Goal: Transaction & Acquisition: Purchase product/service

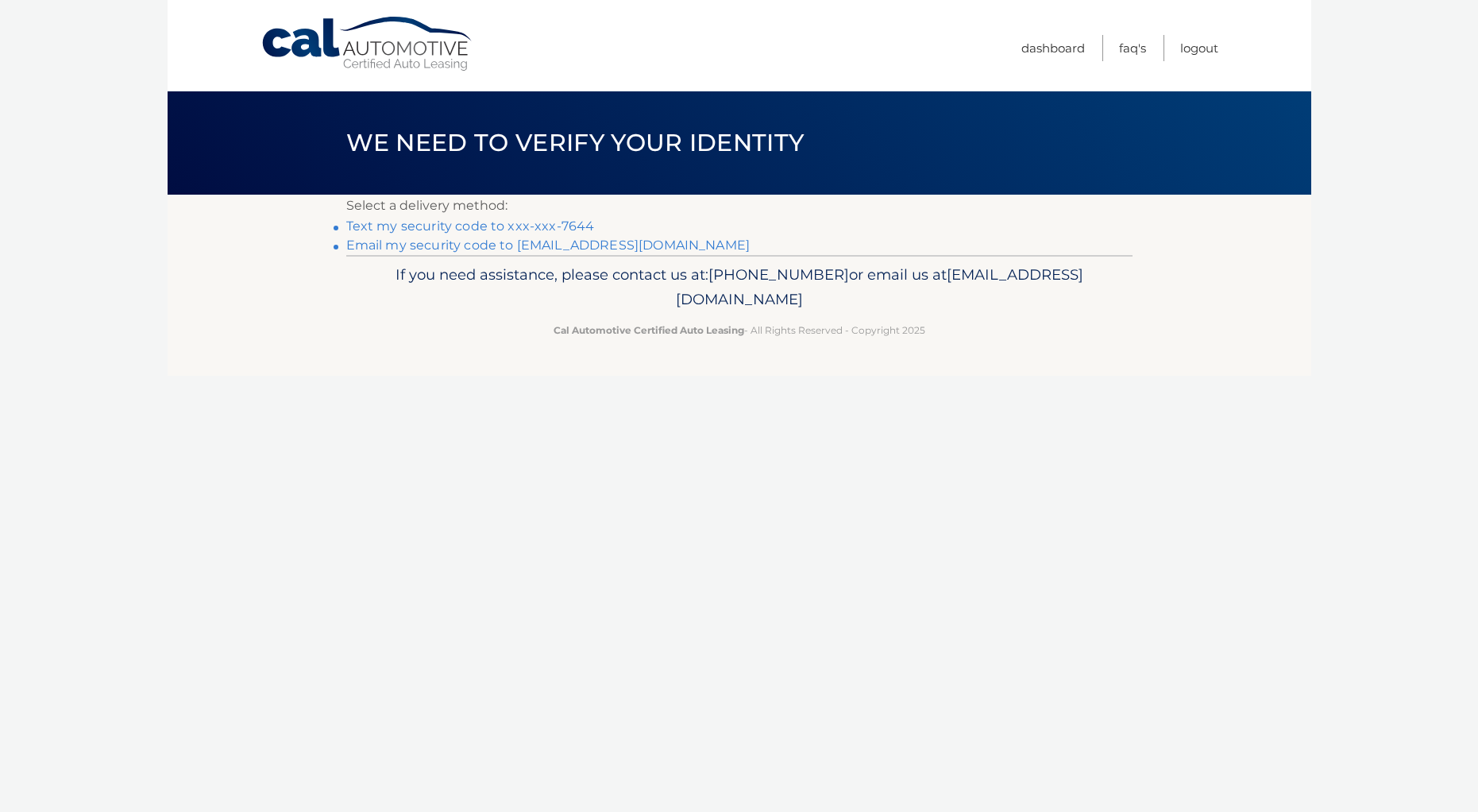
click at [475, 227] on link "Text my security code to xxx-xxx-7644" at bounding box center [470, 226] width 249 height 15
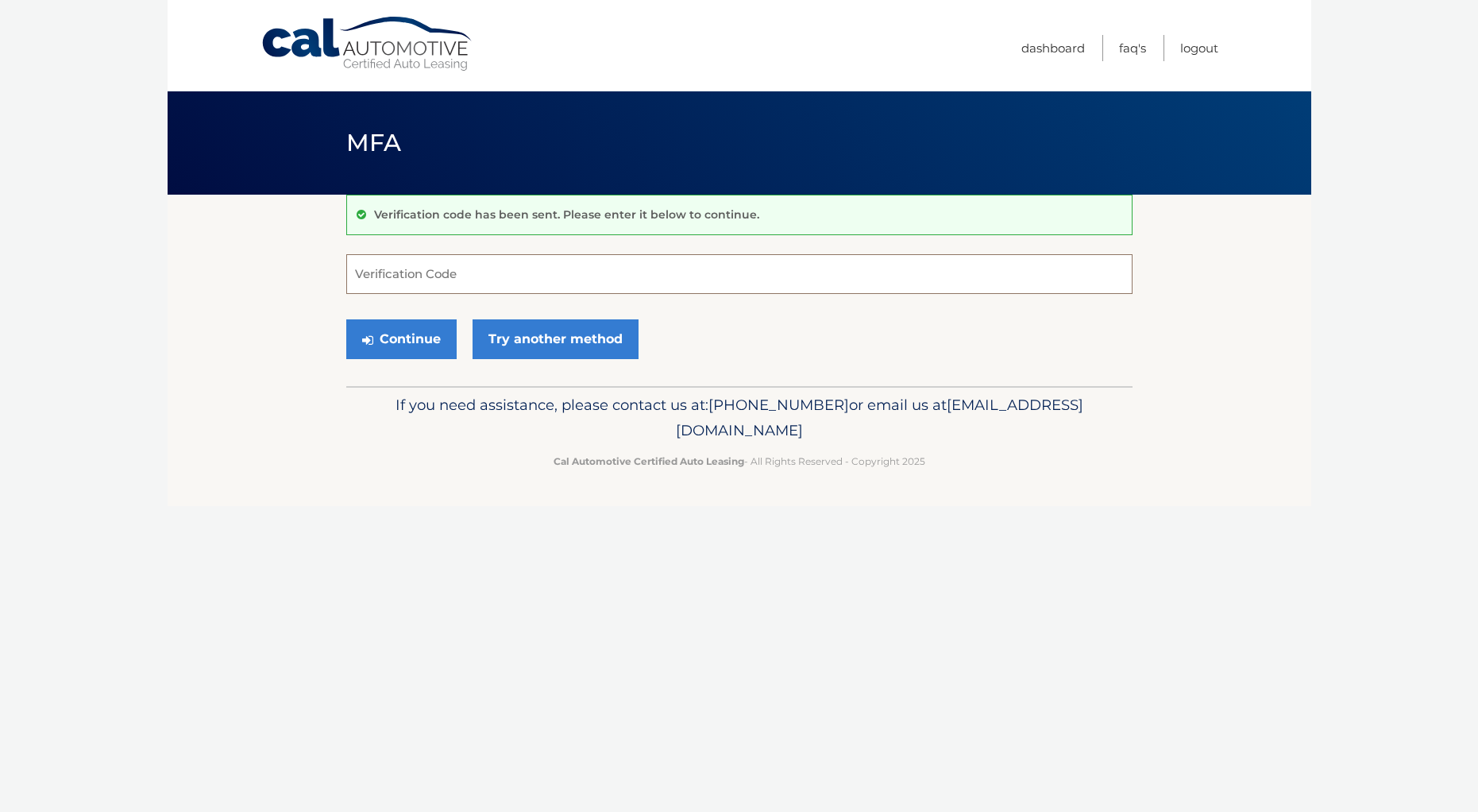
click at [430, 274] on input "Verification Code" at bounding box center [740, 274] width 786 height 40
type input "002681"
click at [423, 331] on button "Continue" at bounding box center [402, 339] width 111 height 40
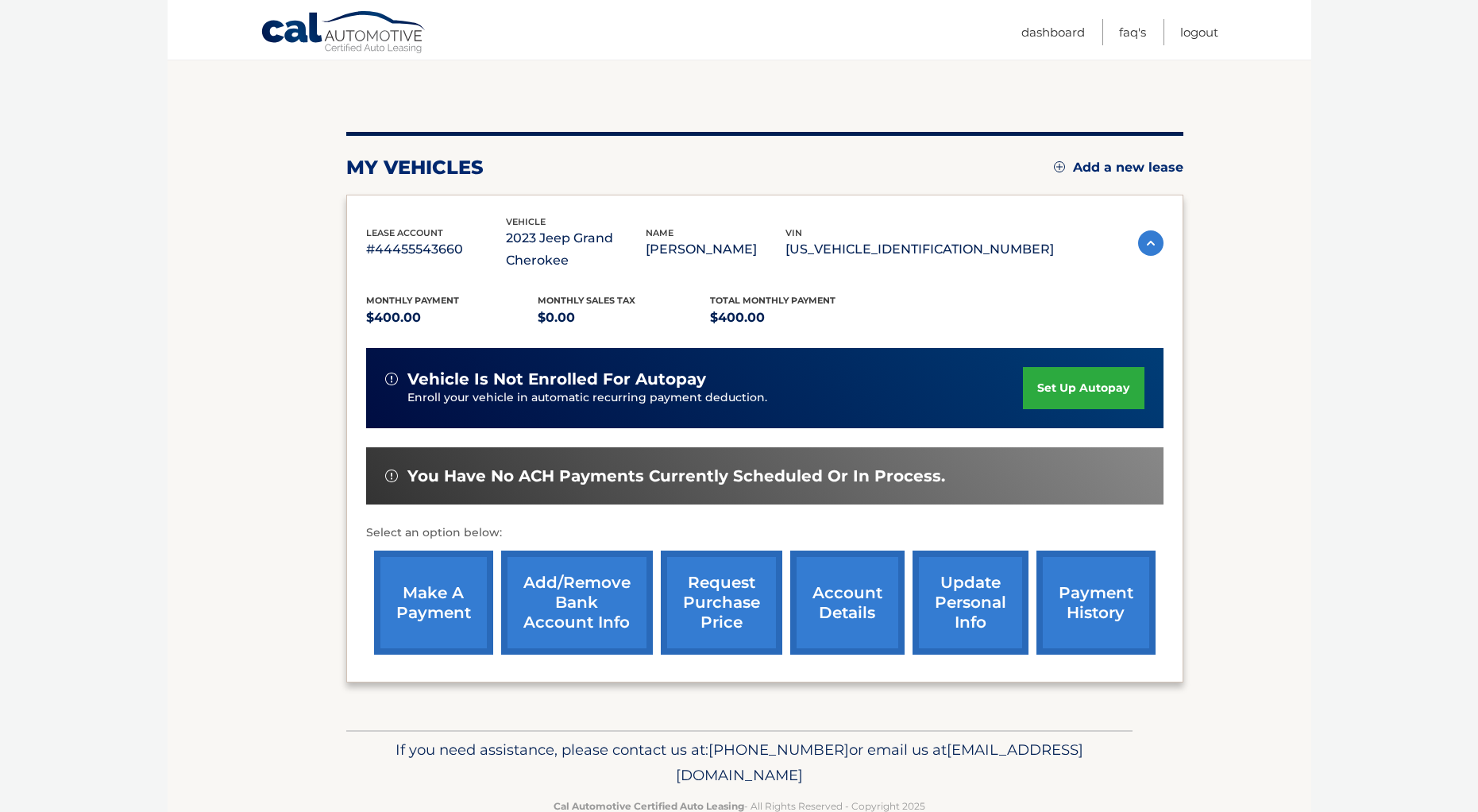
scroll to position [172, 0]
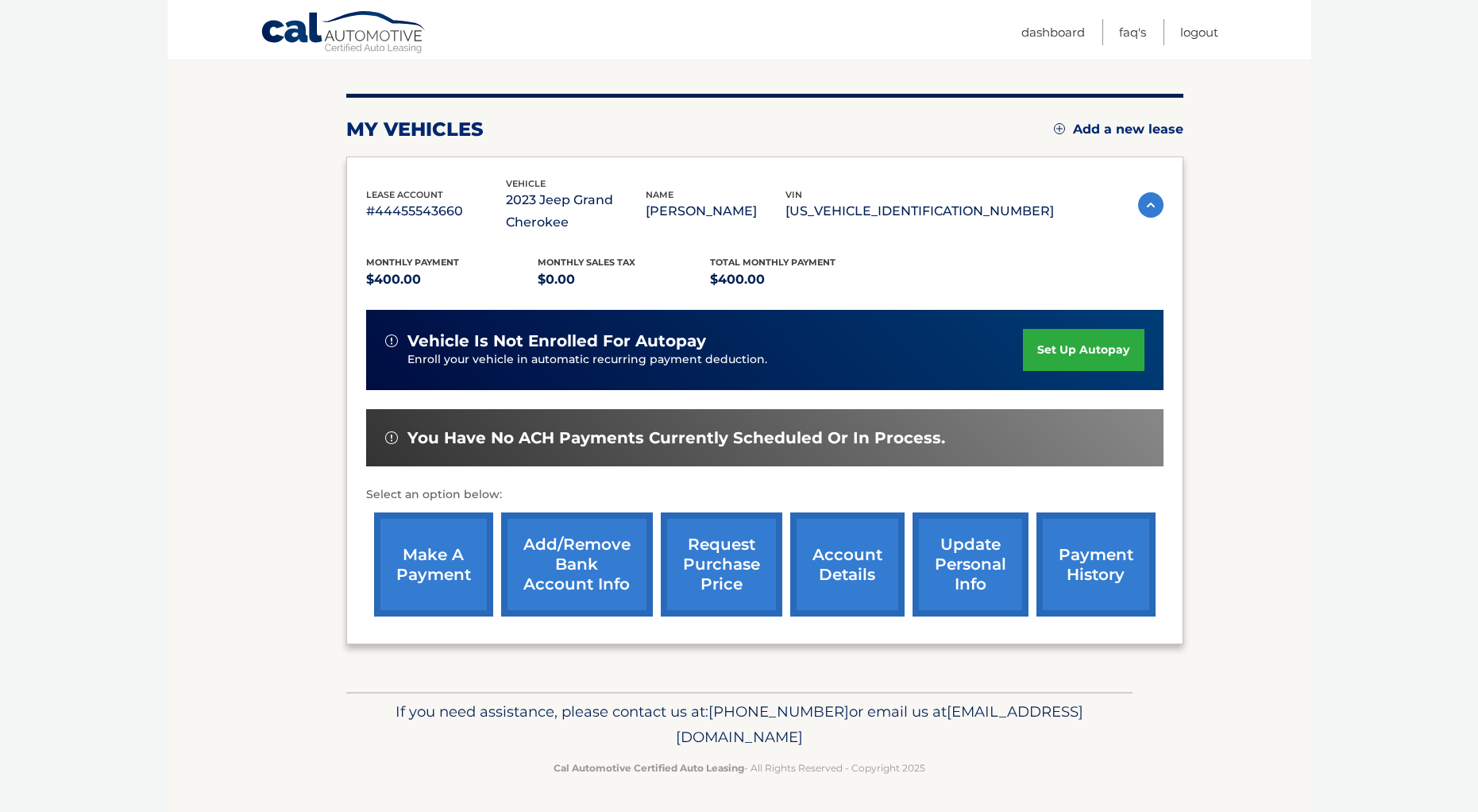
click at [439, 544] on link "make a payment" at bounding box center [433, 563] width 119 height 104
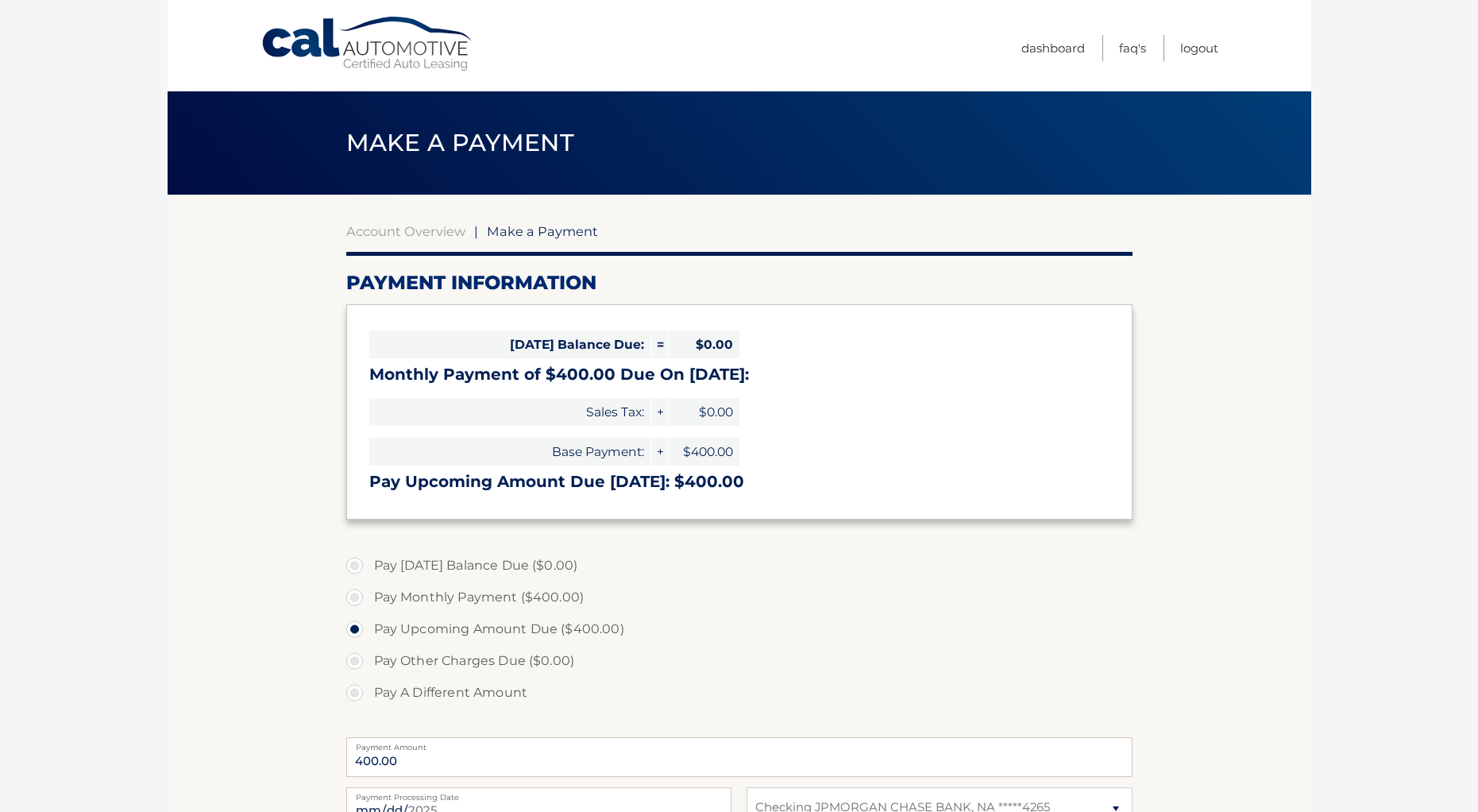
select select "OWNiZjJjYmEtMTRiMi00Mzc4LTllZGQtOTZmZWEzYWY5OTkx"
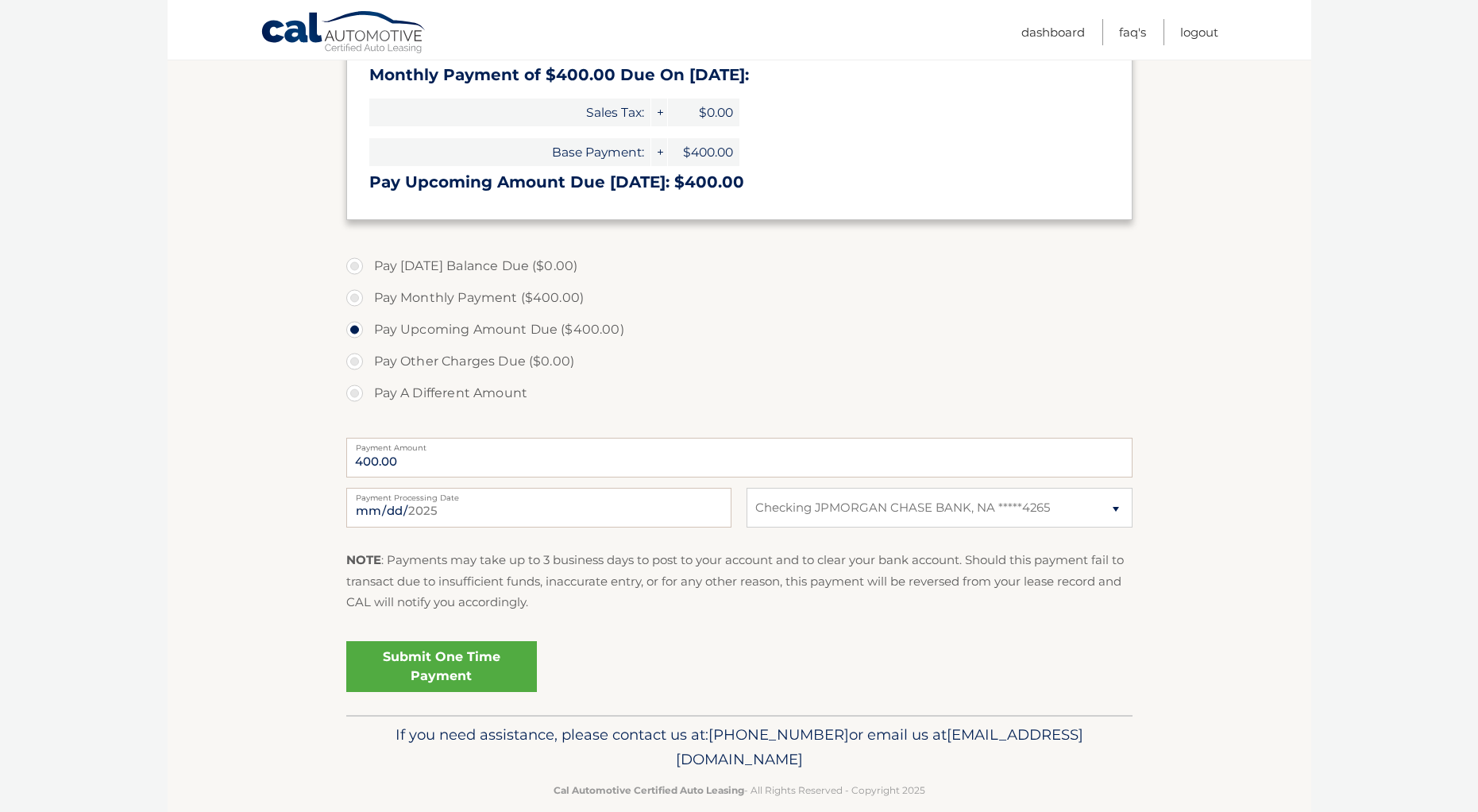
scroll to position [305, 0]
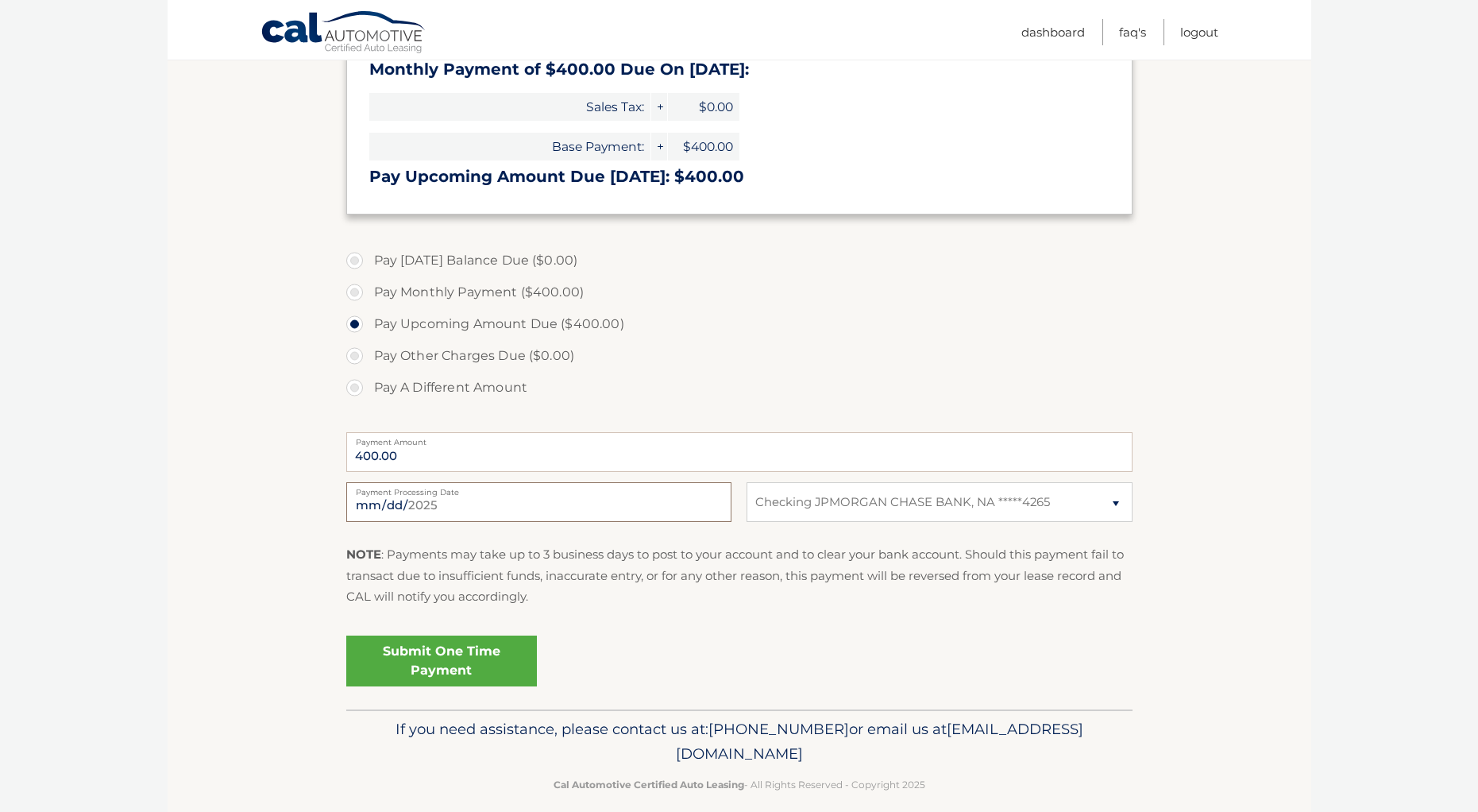
click at [622, 505] on input "2025-10-01" at bounding box center [539, 502] width 385 height 40
type input "2025-10-11"
click at [446, 660] on link "Submit One Time Payment" at bounding box center [441, 660] width 190 height 51
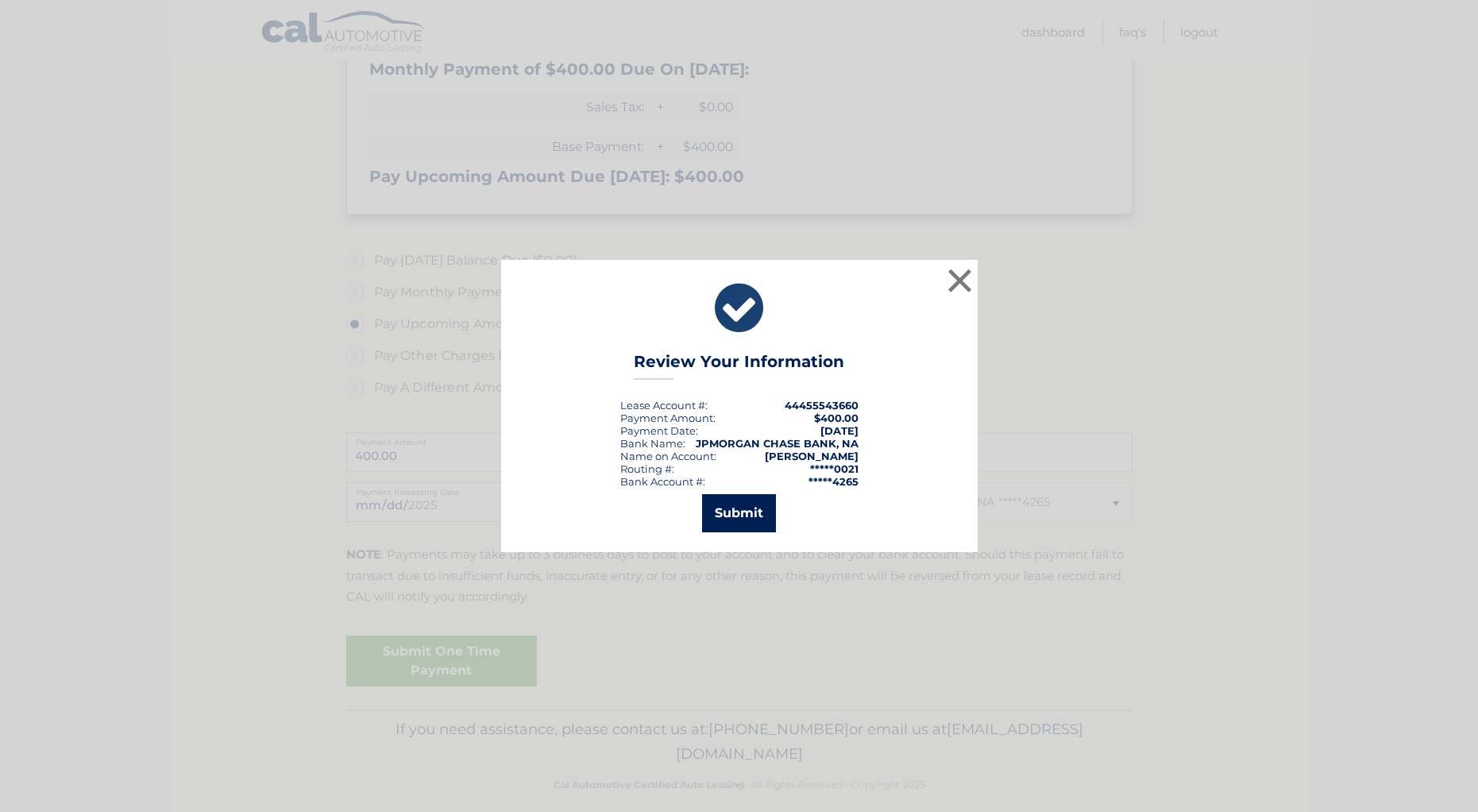
click at [738, 516] on button "Submit" at bounding box center [739, 513] width 74 height 38
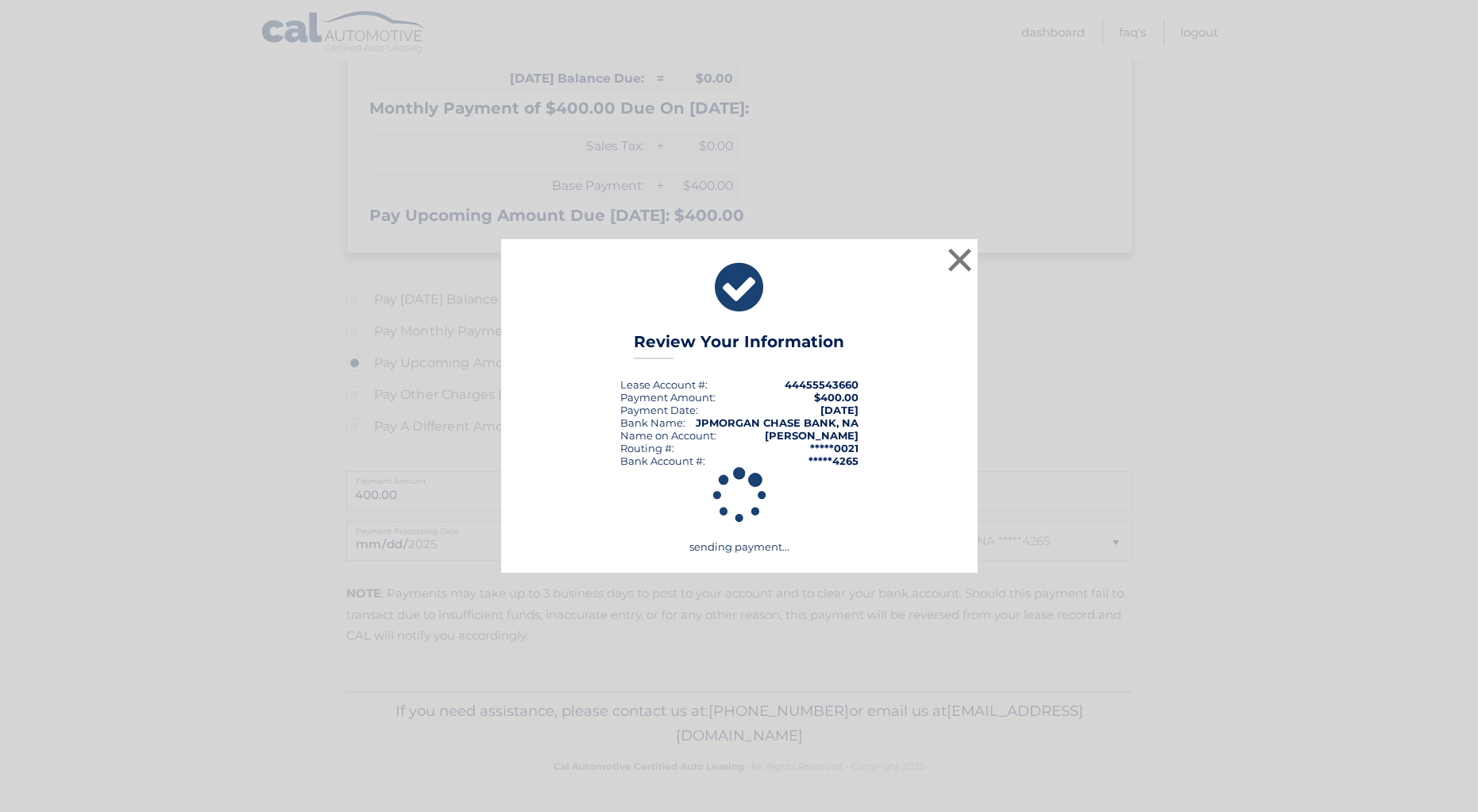
scroll to position [266, 0]
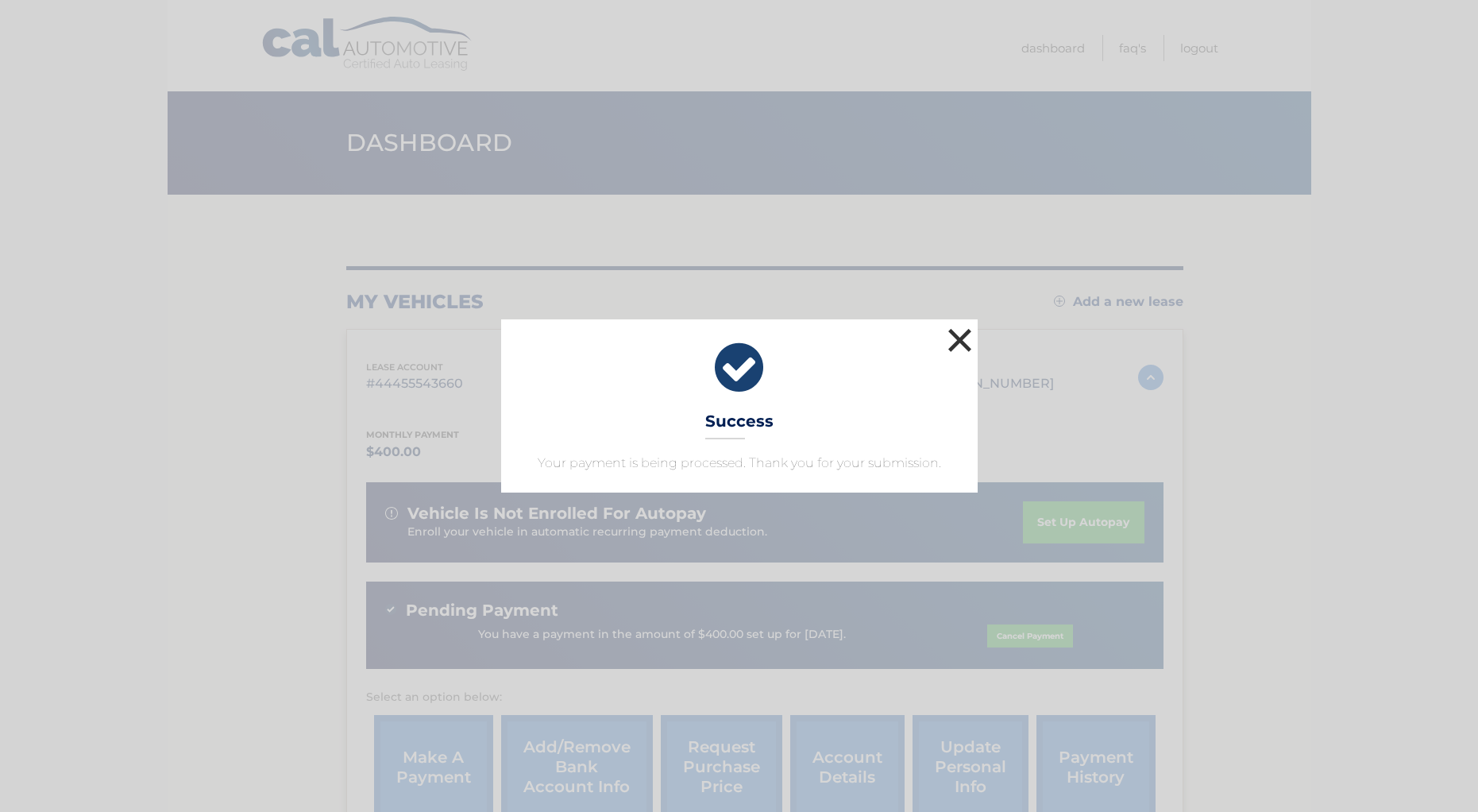
click at [958, 340] on button "×" at bounding box center [960, 340] width 32 height 32
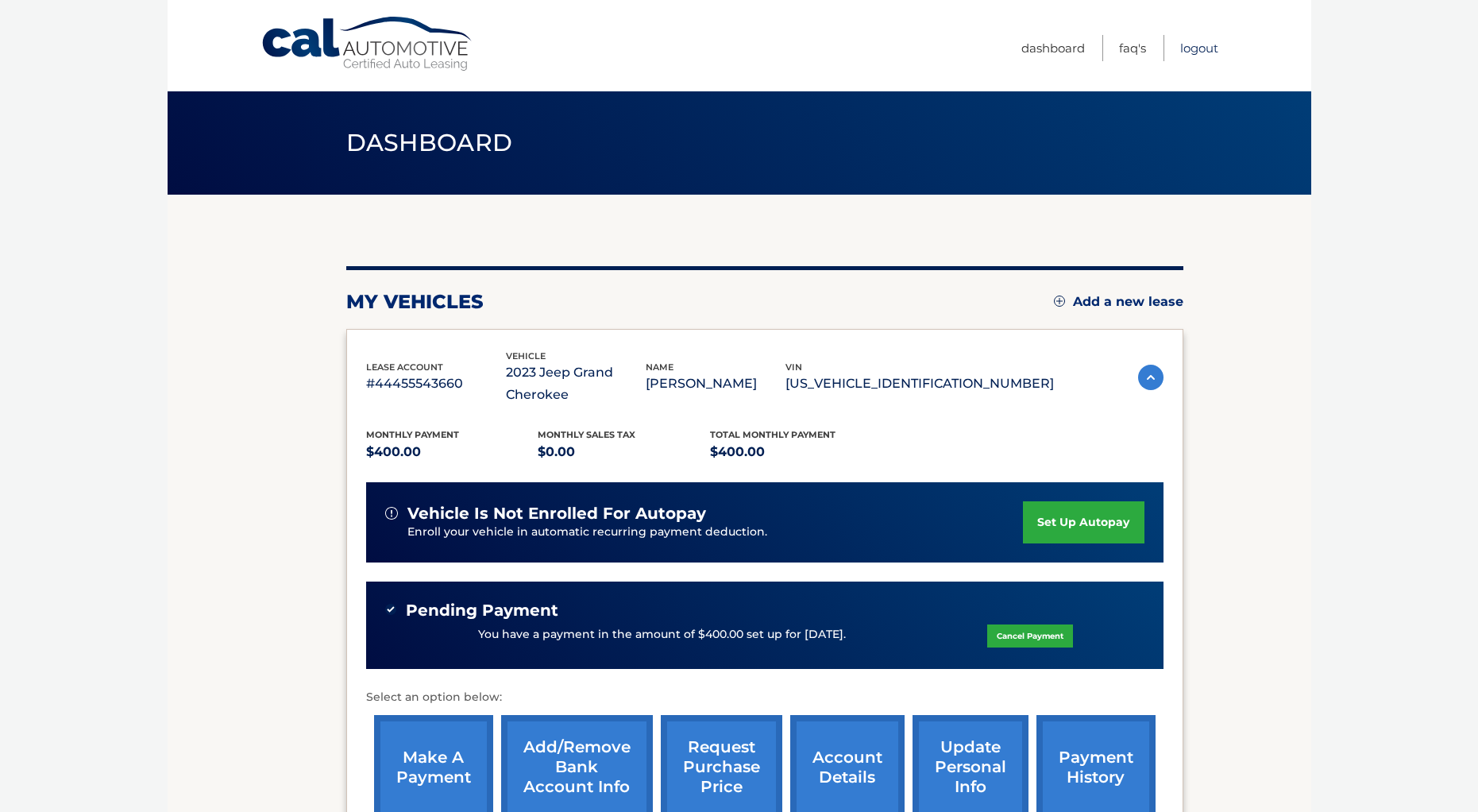
click at [1186, 47] on link "Logout" at bounding box center [1200, 48] width 38 height 27
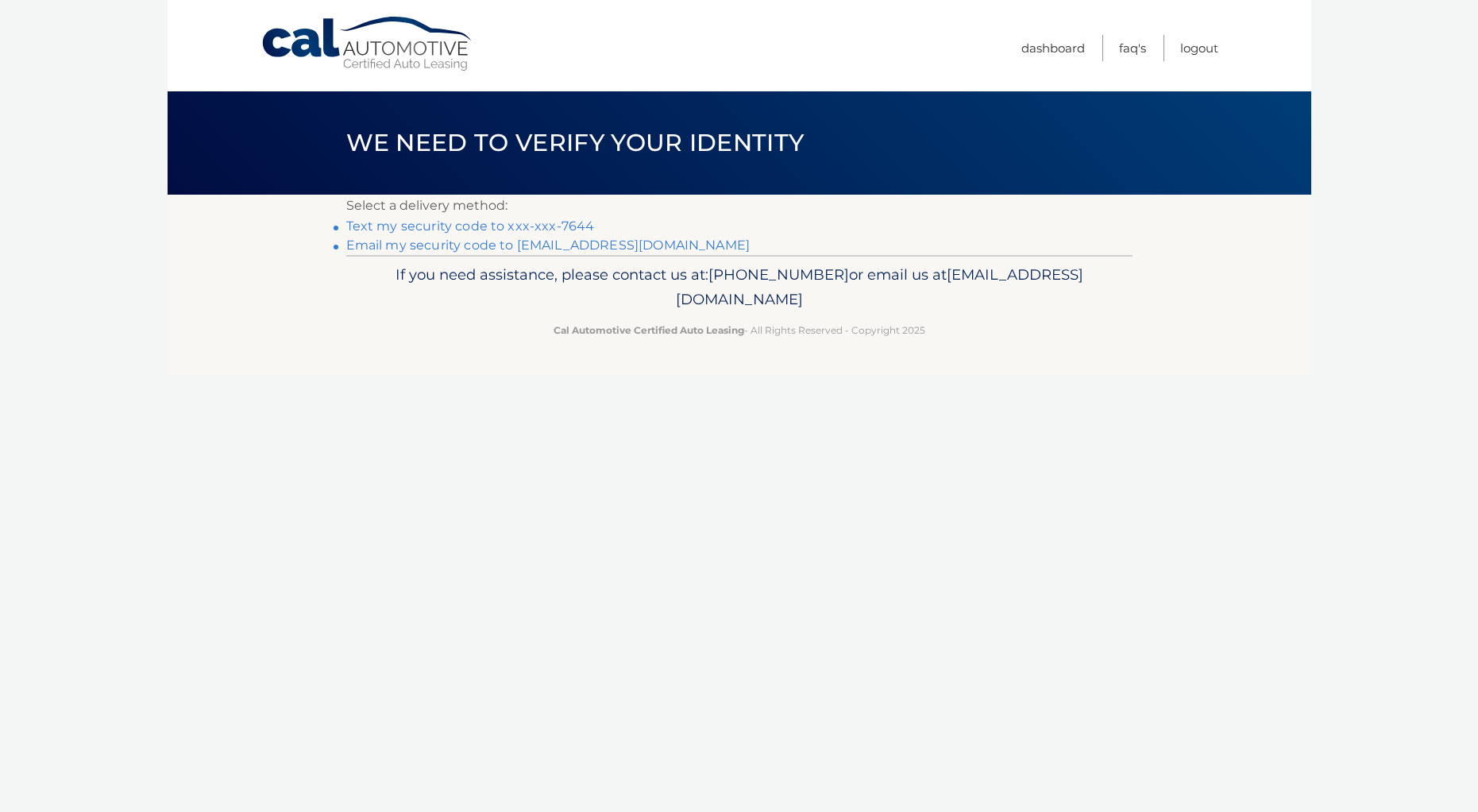
click at [454, 229] on link "Text my security code to xxx-xxx-7644" at bounding box center [470, 226] width 249 height 15
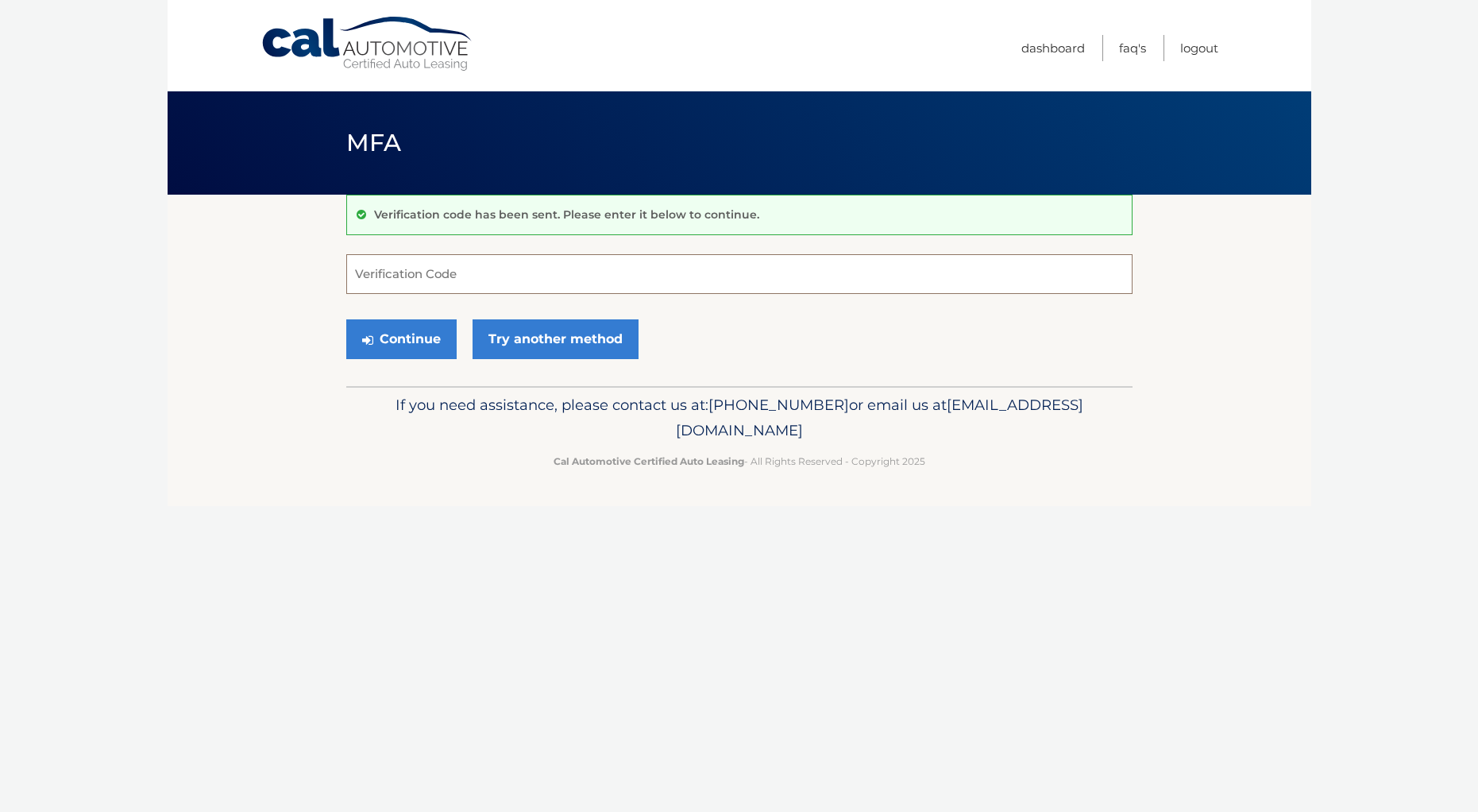
click at [439, 276] on input "Verification Code" at bounding box center [740, 274] width 786 height 40
type input "063926"
click at [413, 332] on button "Continue" at bounding box center [402, 339] width 111 height 40
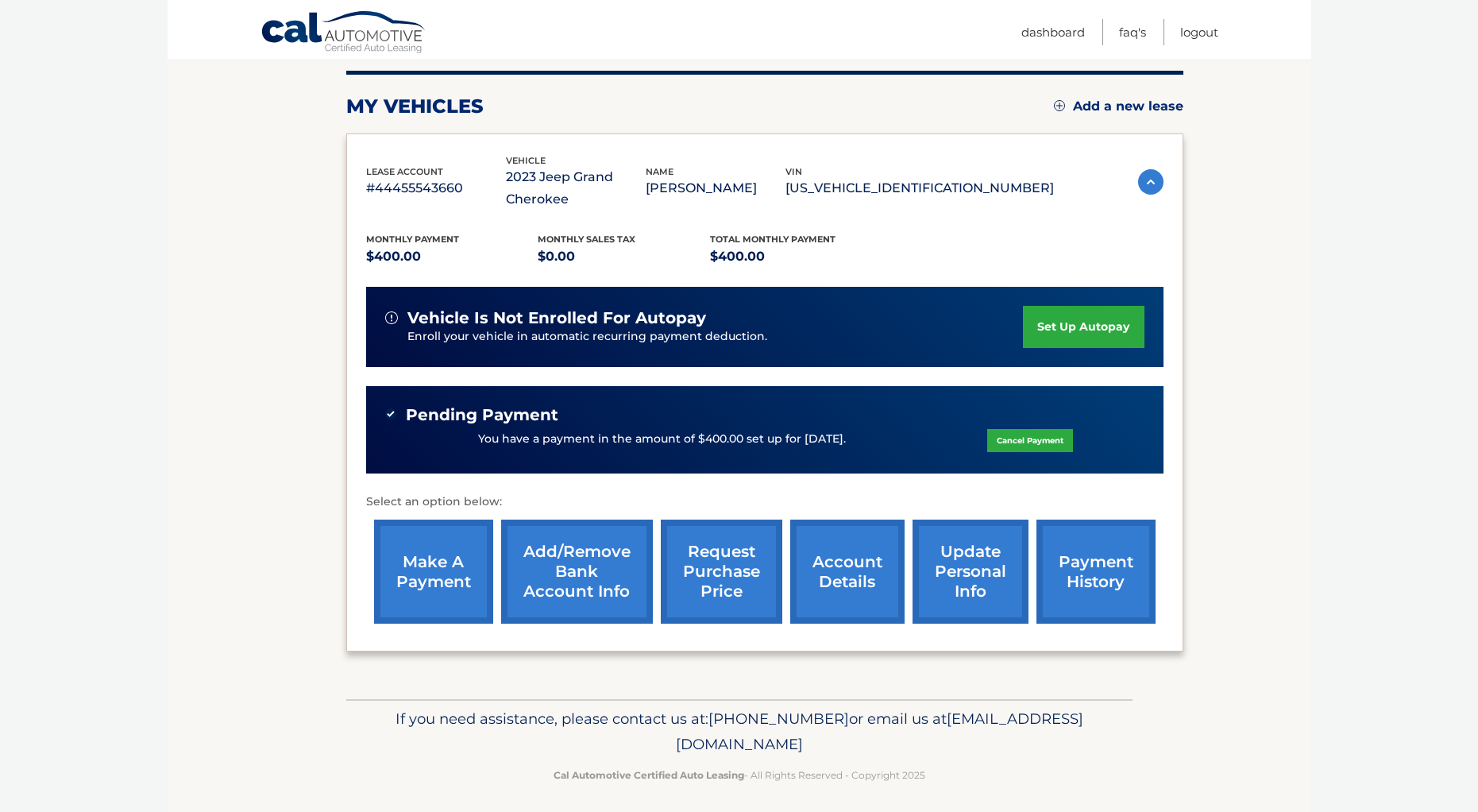
scroll to position [203, 0]
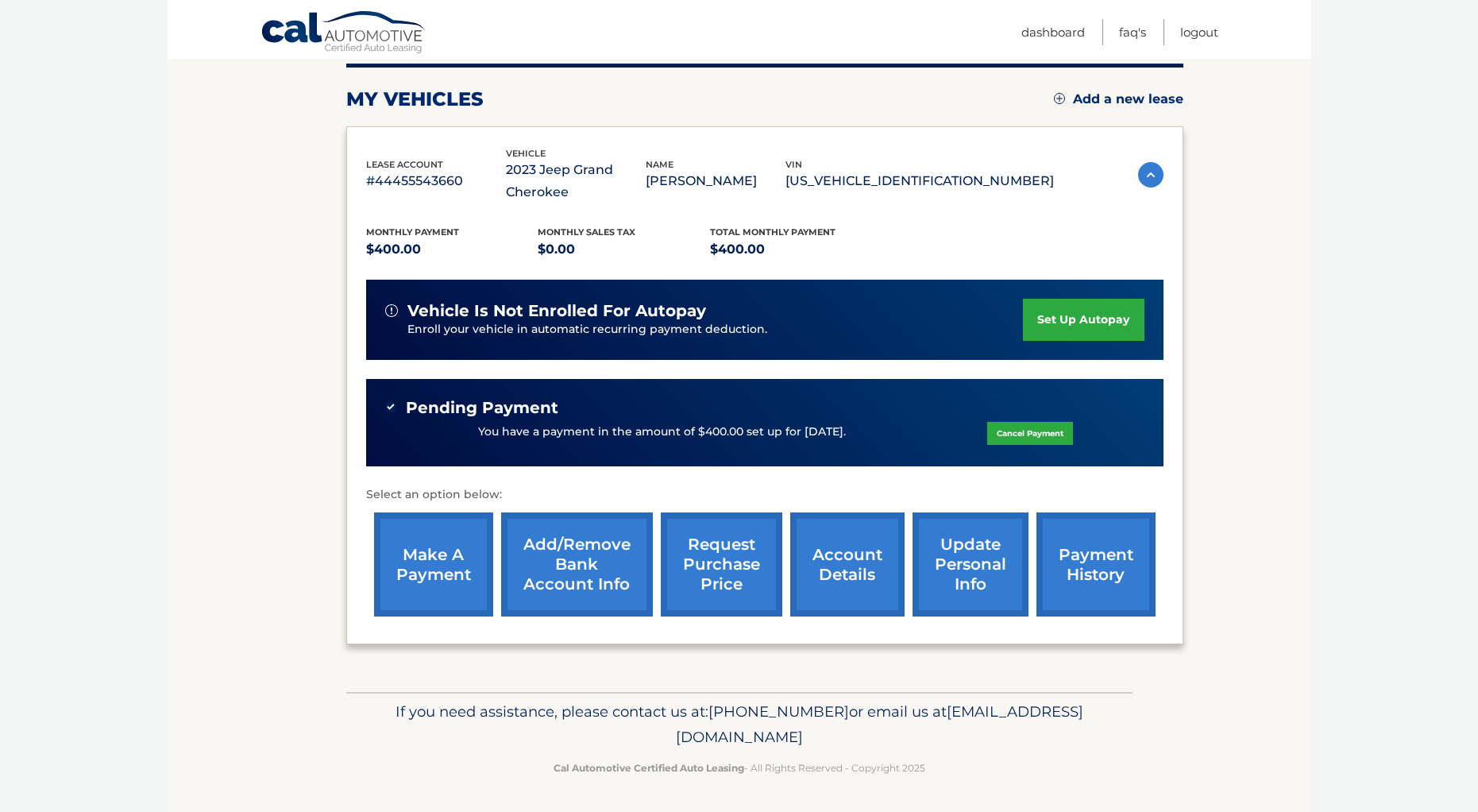
click at [564, 554] on link "Add/Remove bank account info" at bounding box center [577, 563] width 151 height 104
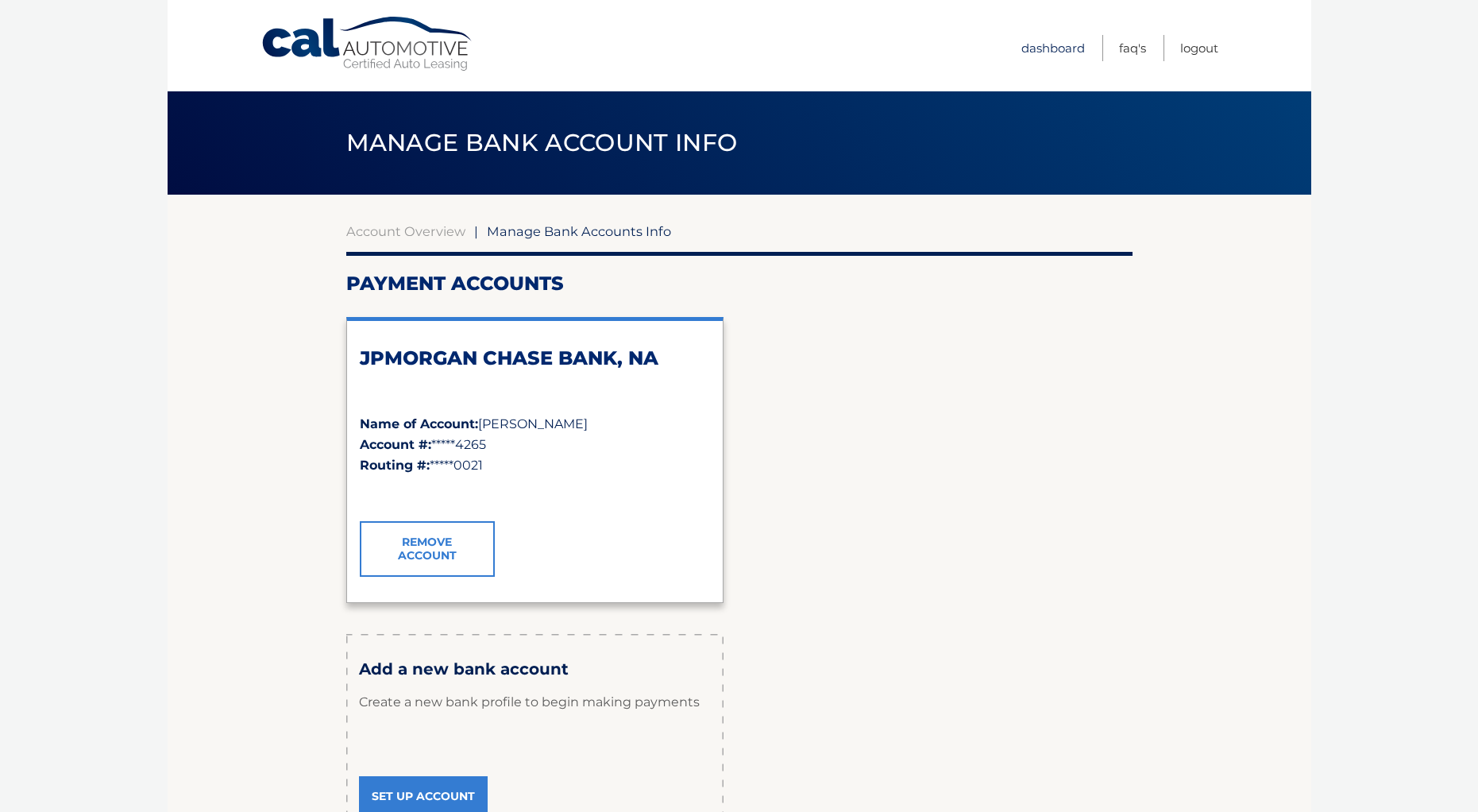
click at [1047, 48] on link "Dashboard" at bounding box center [1053, 48] width 63 height 27
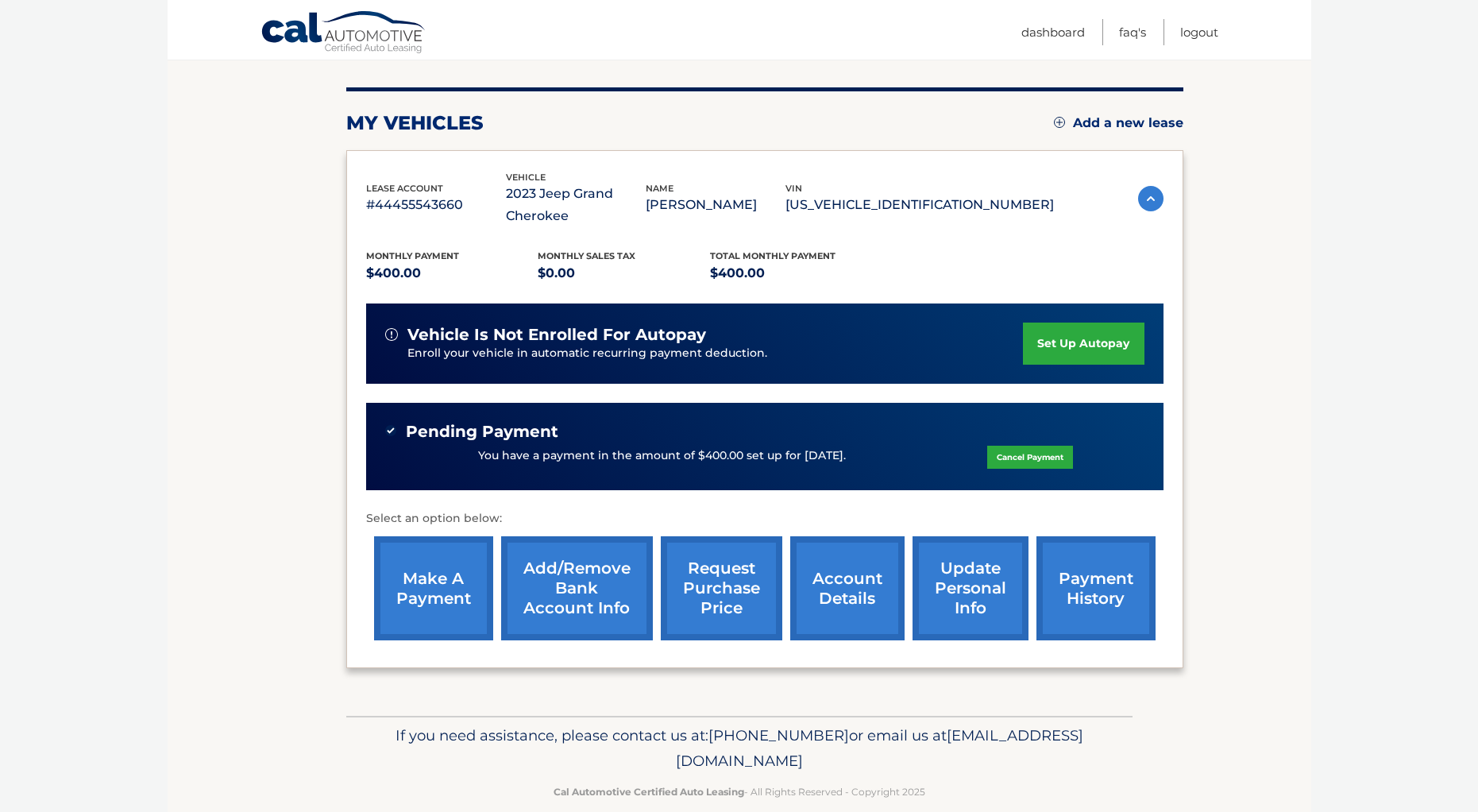
scroll to position [203, 0]
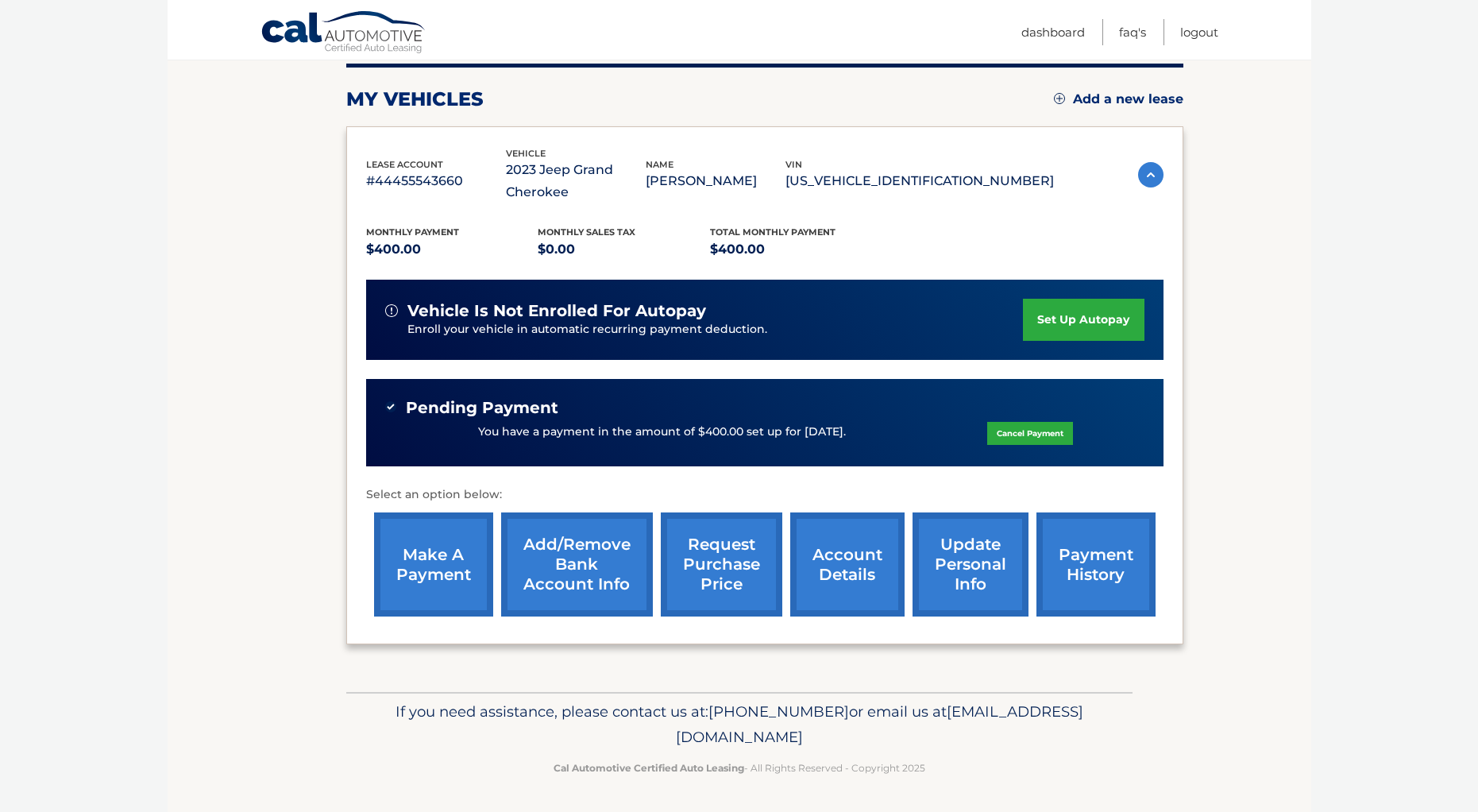
click at [832, 553] on link "account details" at bounding box center [848, 563] width 115 height 104
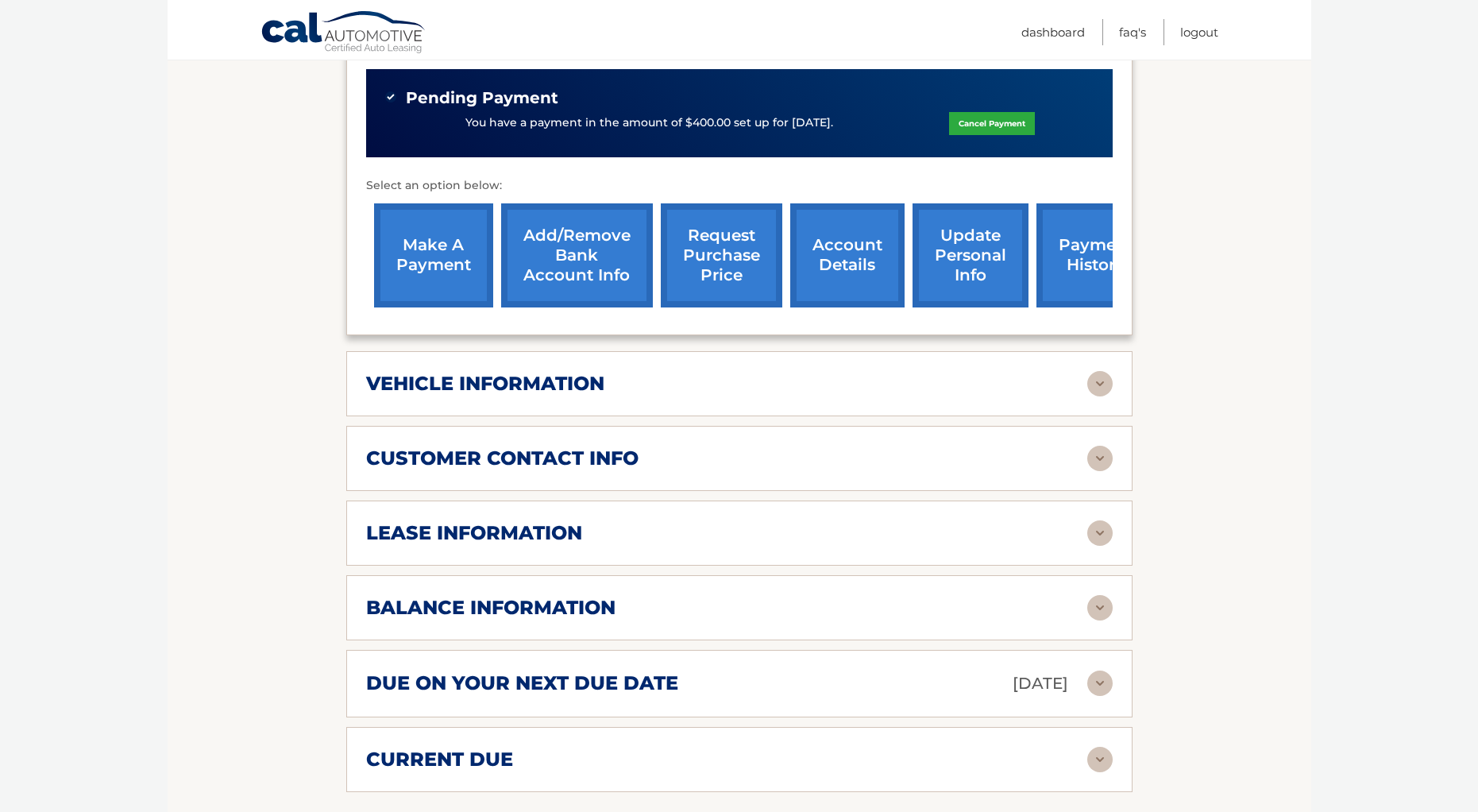
scroll to position [534, 0]
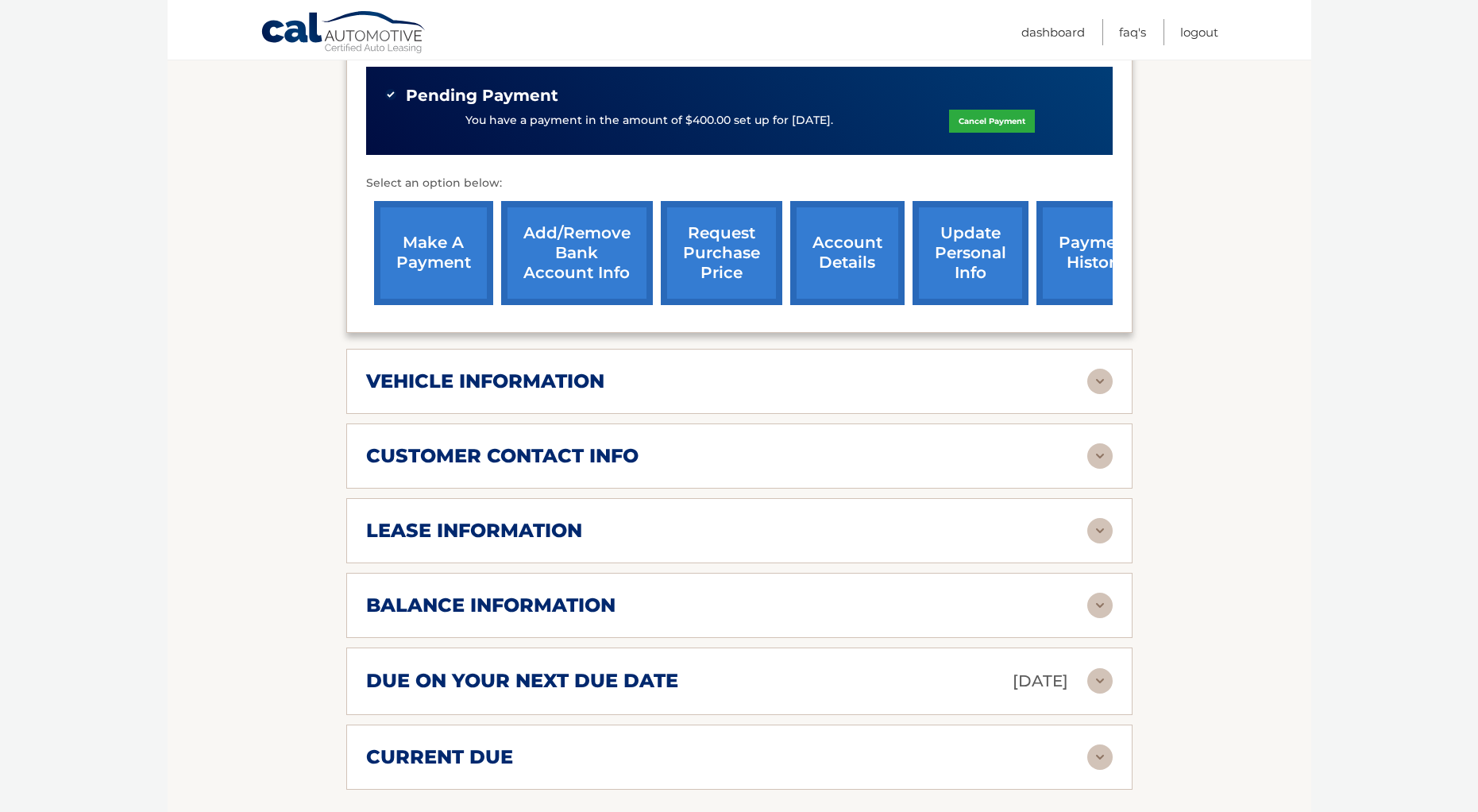
click at [1106, 456] on img at bounding box center [1100, 455] width 26 height 26
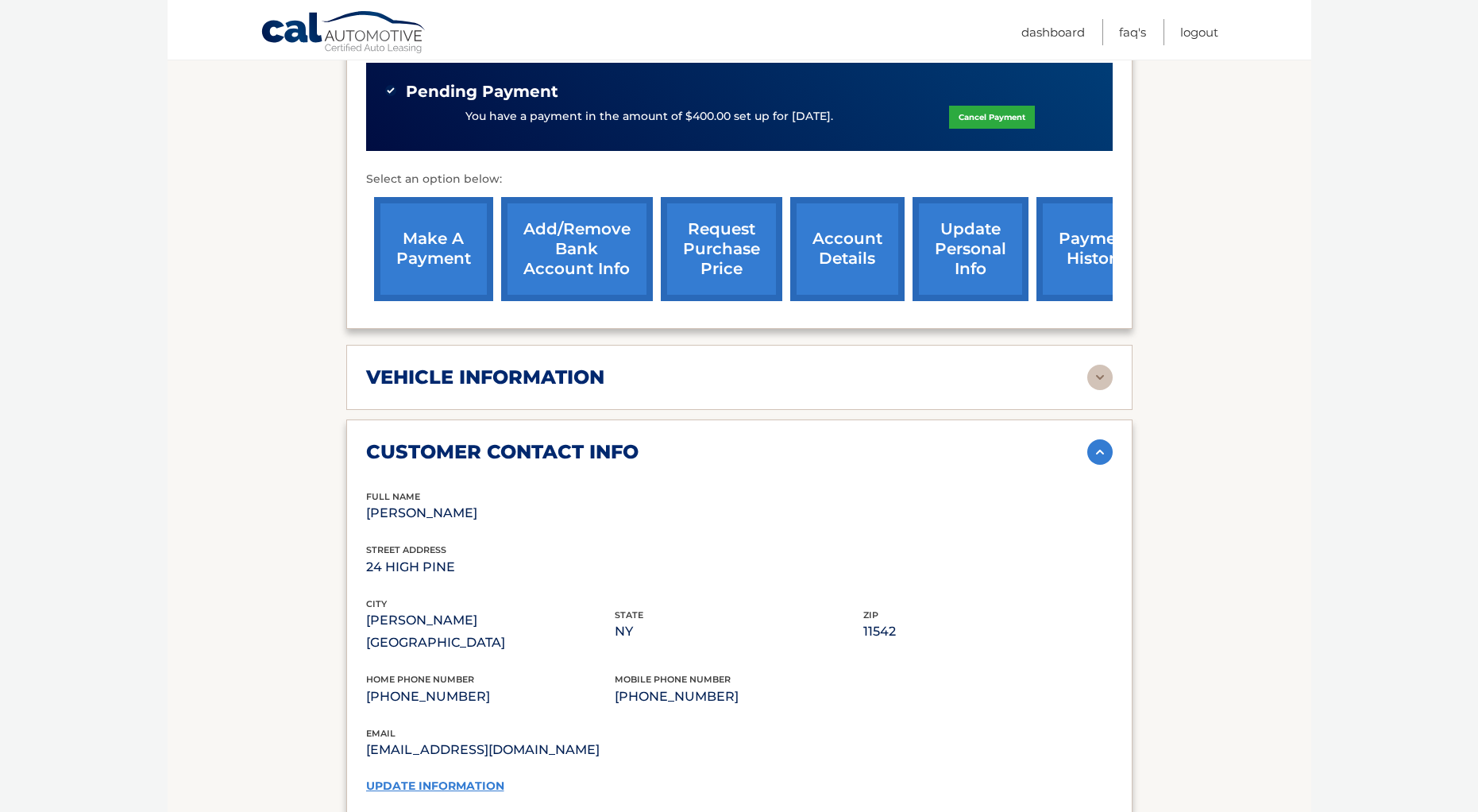
scroll to position [539, 0]
click at [1101, 454] on img at bounding box center [1100, 452] width 26 height 26
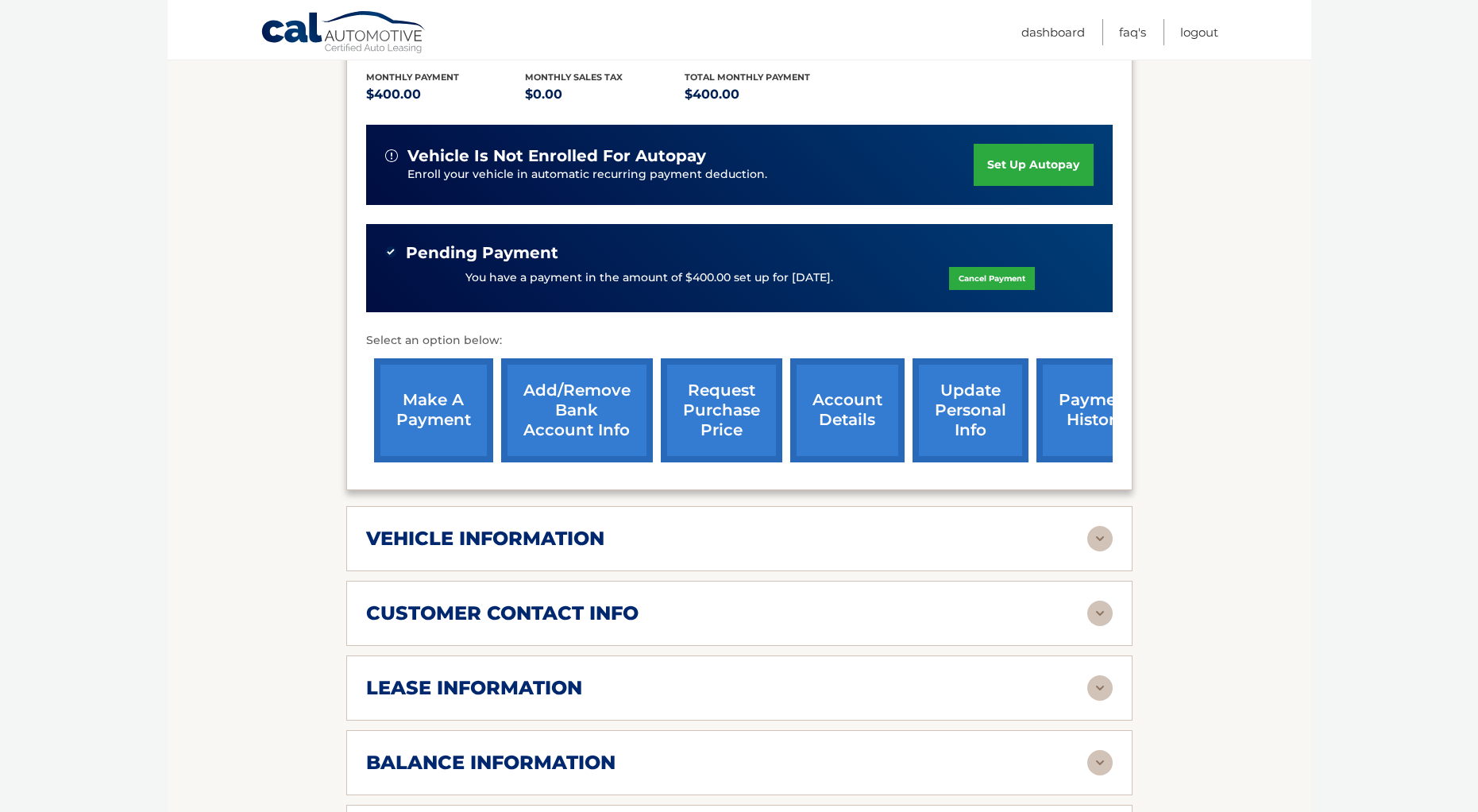
scroll to position [381, 0]
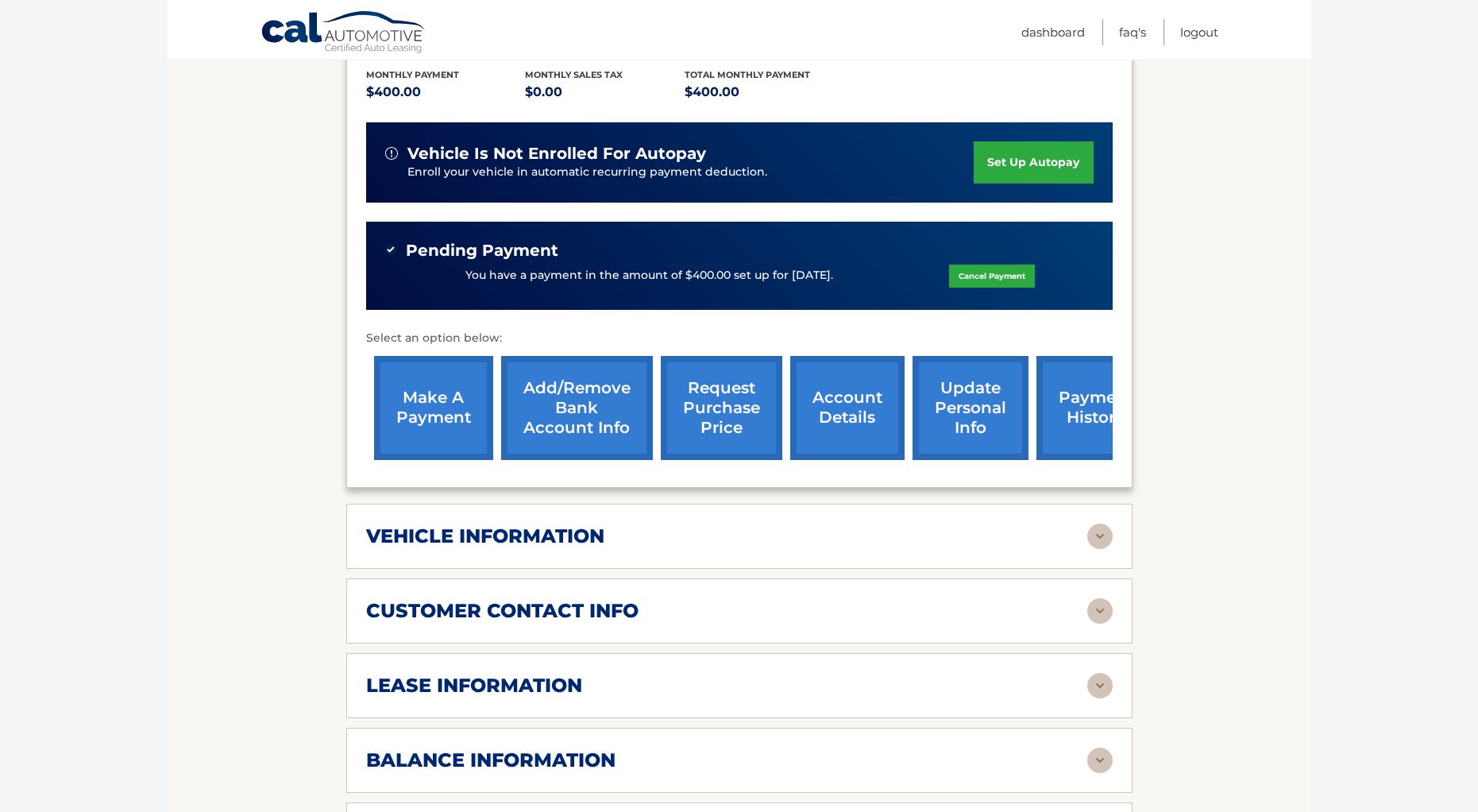
click at [815, 410] on link "account details" at bounding box center [848, 407] width 115 height 104
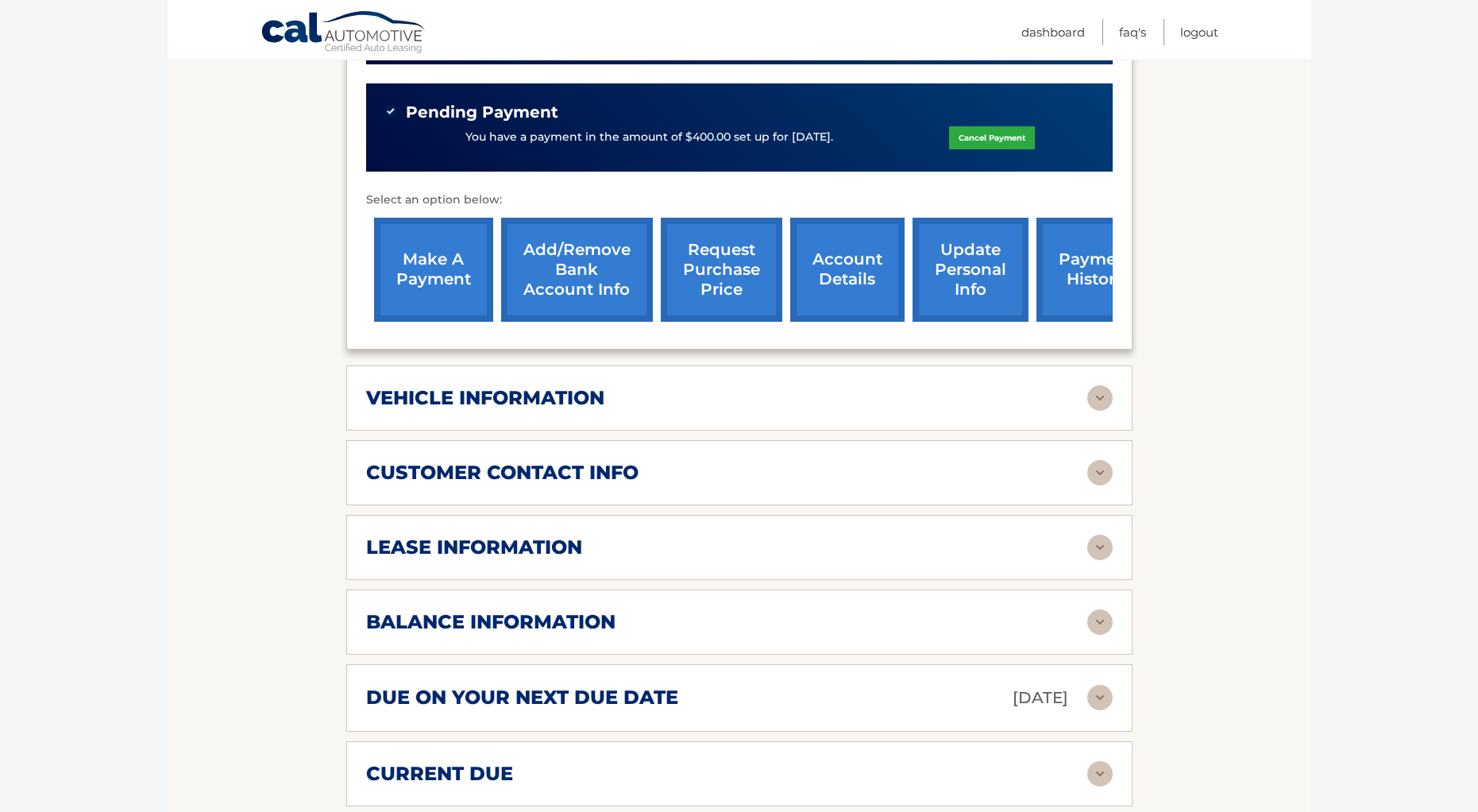
click at [1097, 548] on img at bounding box center [1100, 547] width 26 height 26
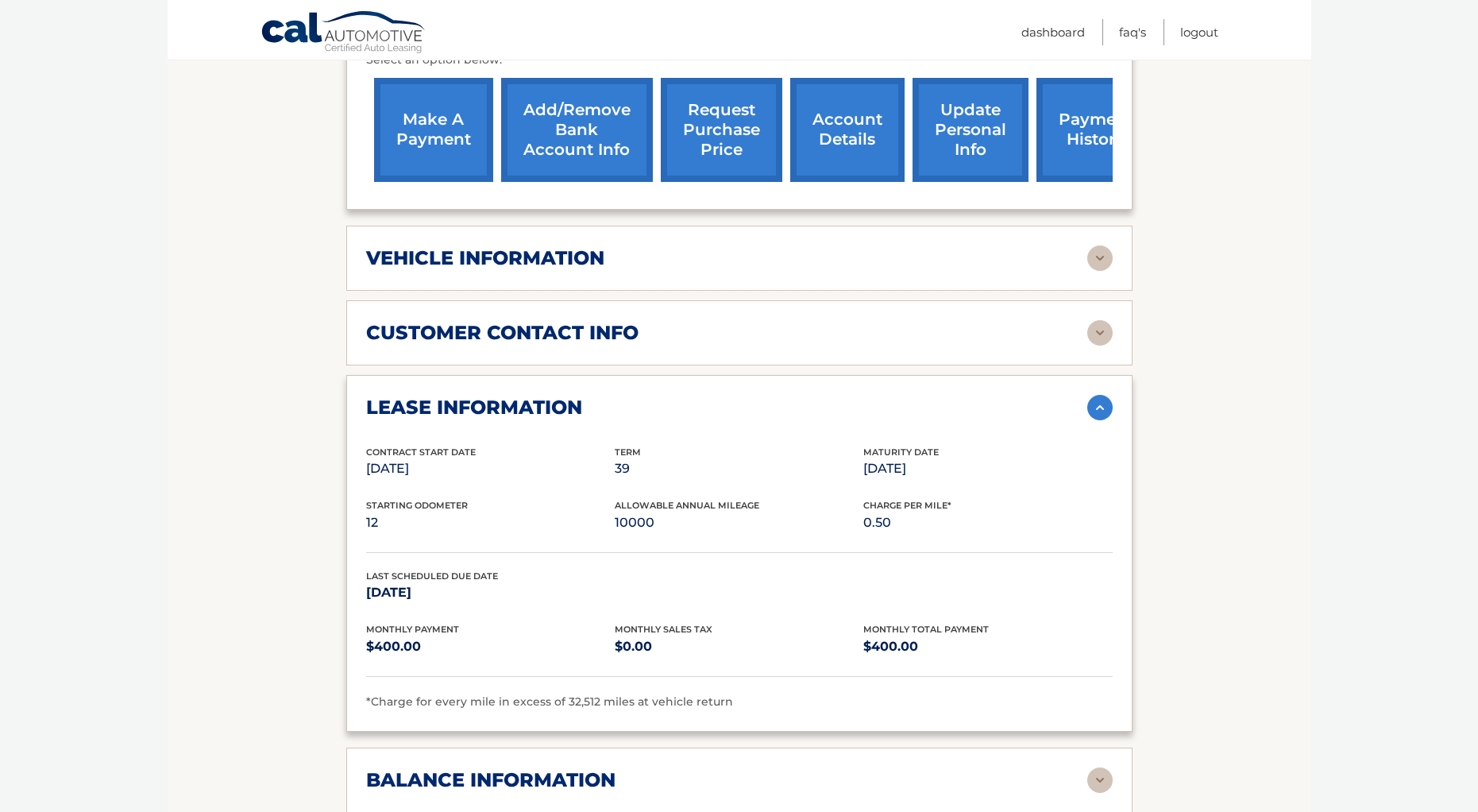
scroll to position [666, 0]
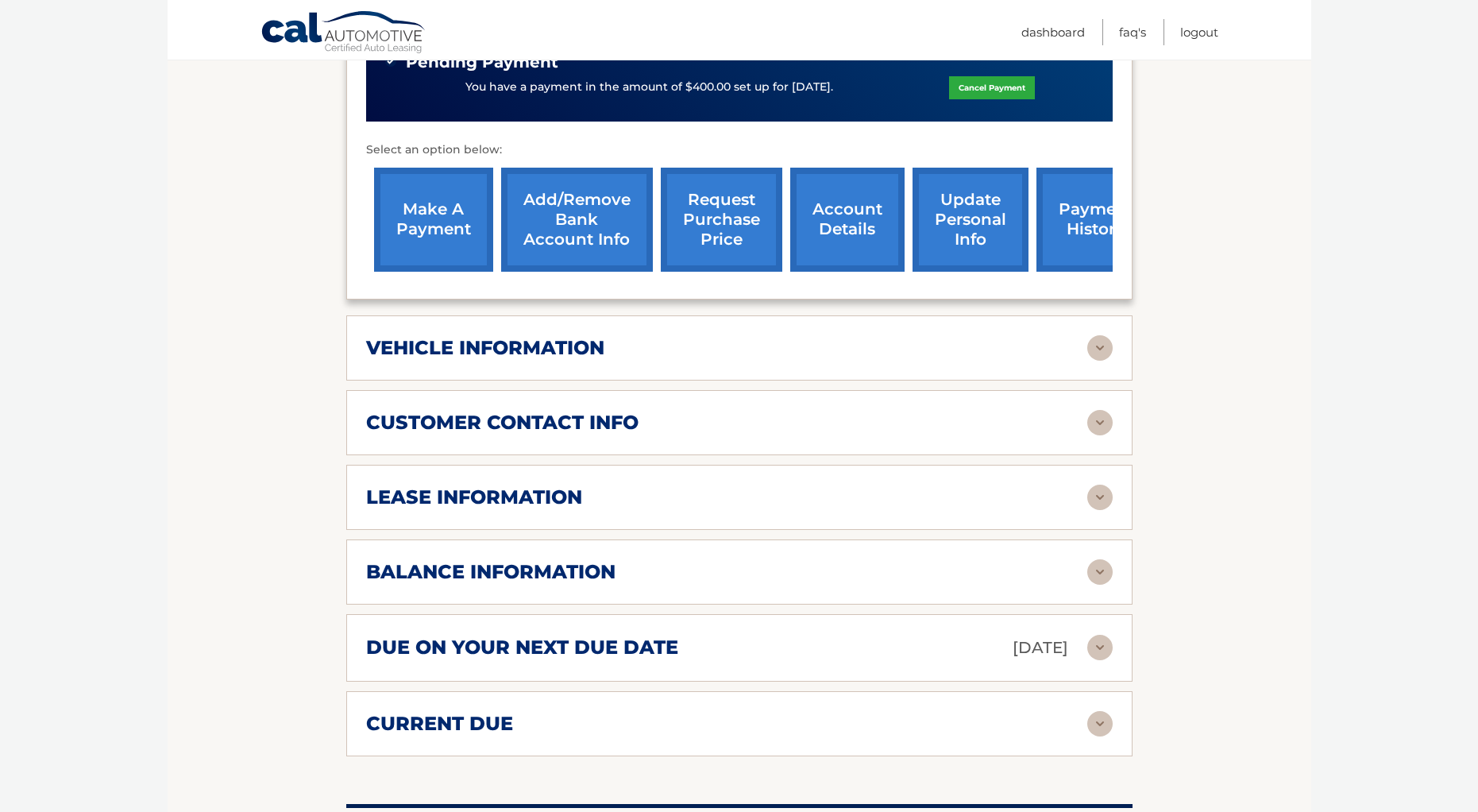
scroll to position [564, 0]
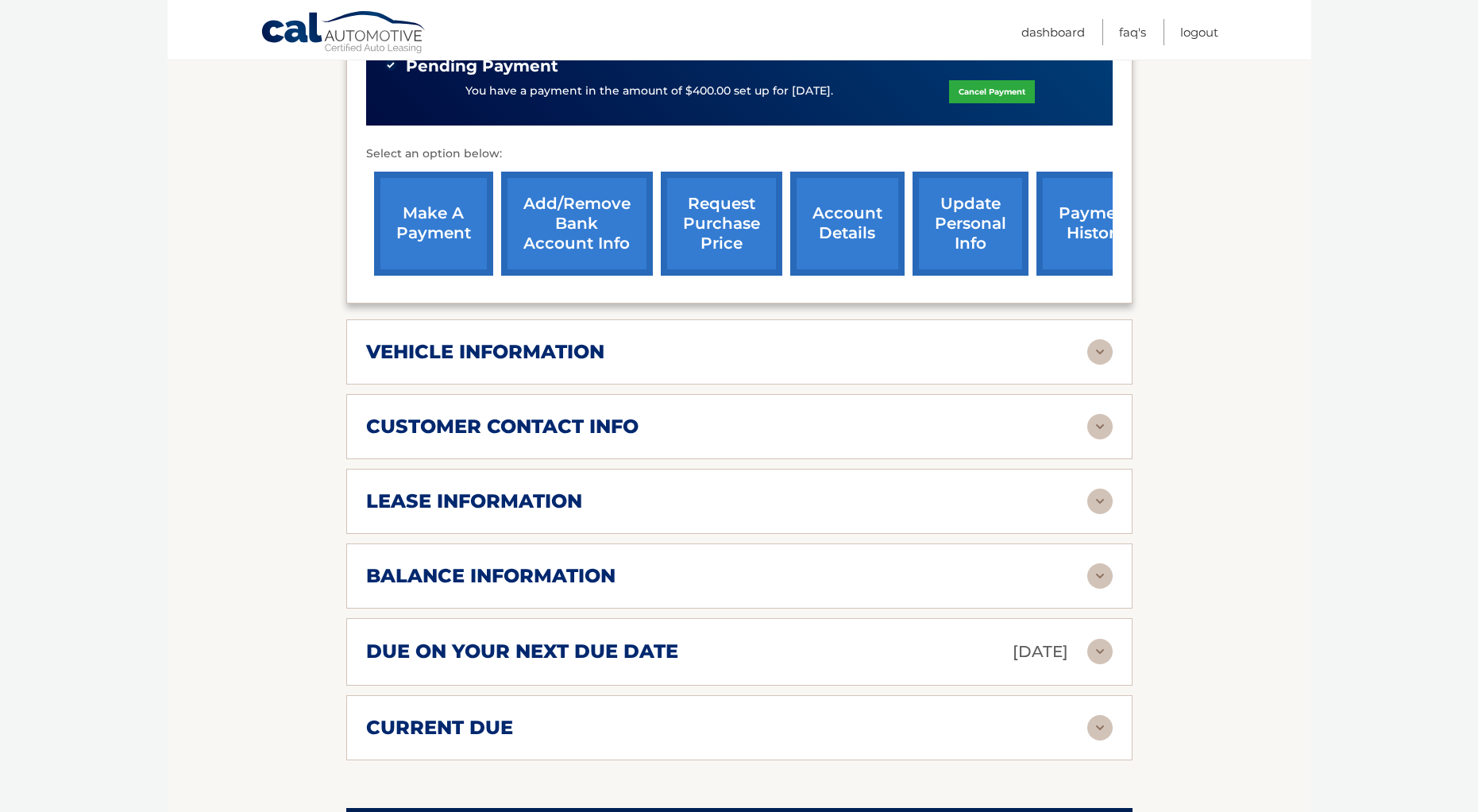
click at [1096, 426] on img at bounding box center [1100, 426] width 26 height 26
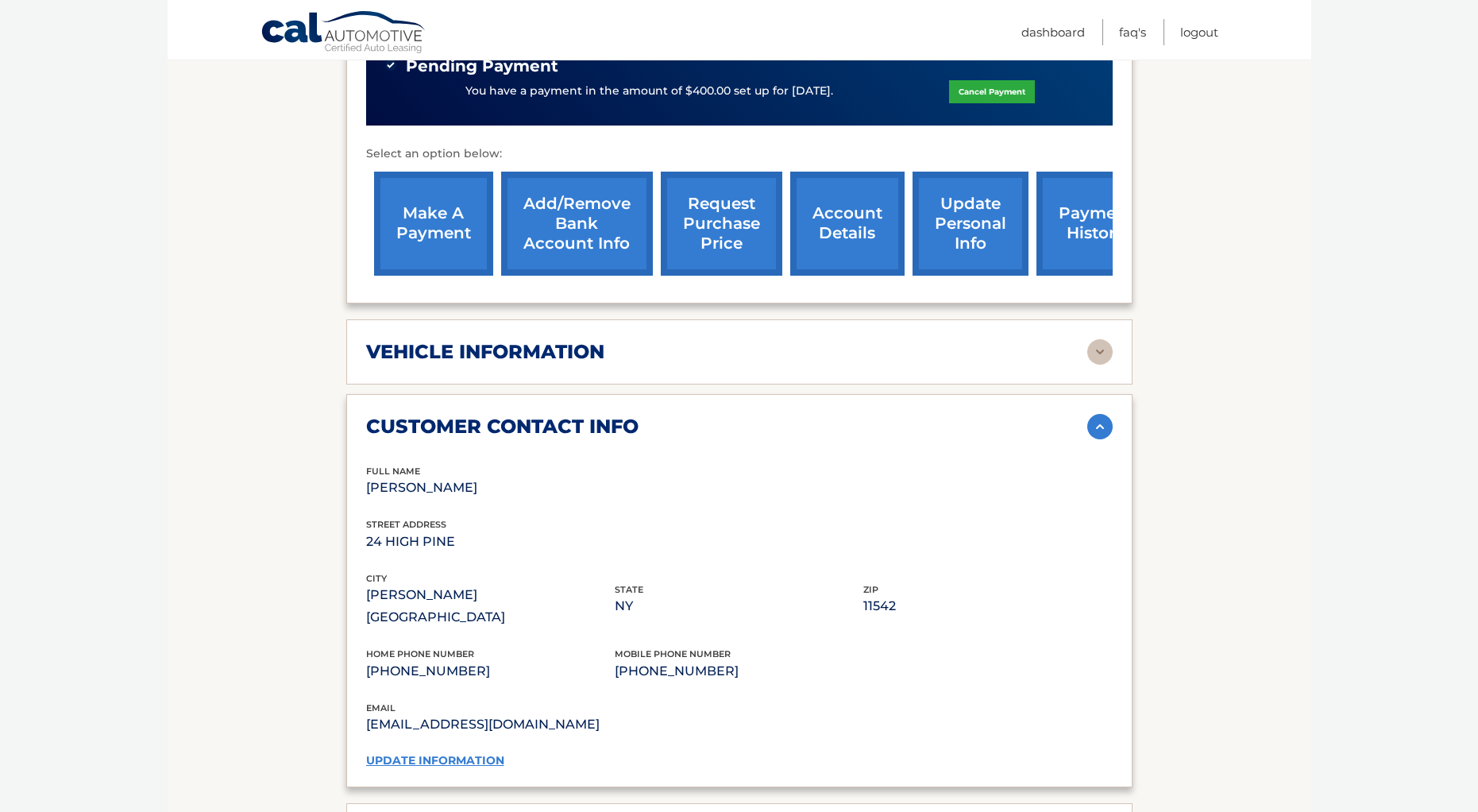
click at [1096, 426] on img at bounding box center [1100, 426] width 26 height 26
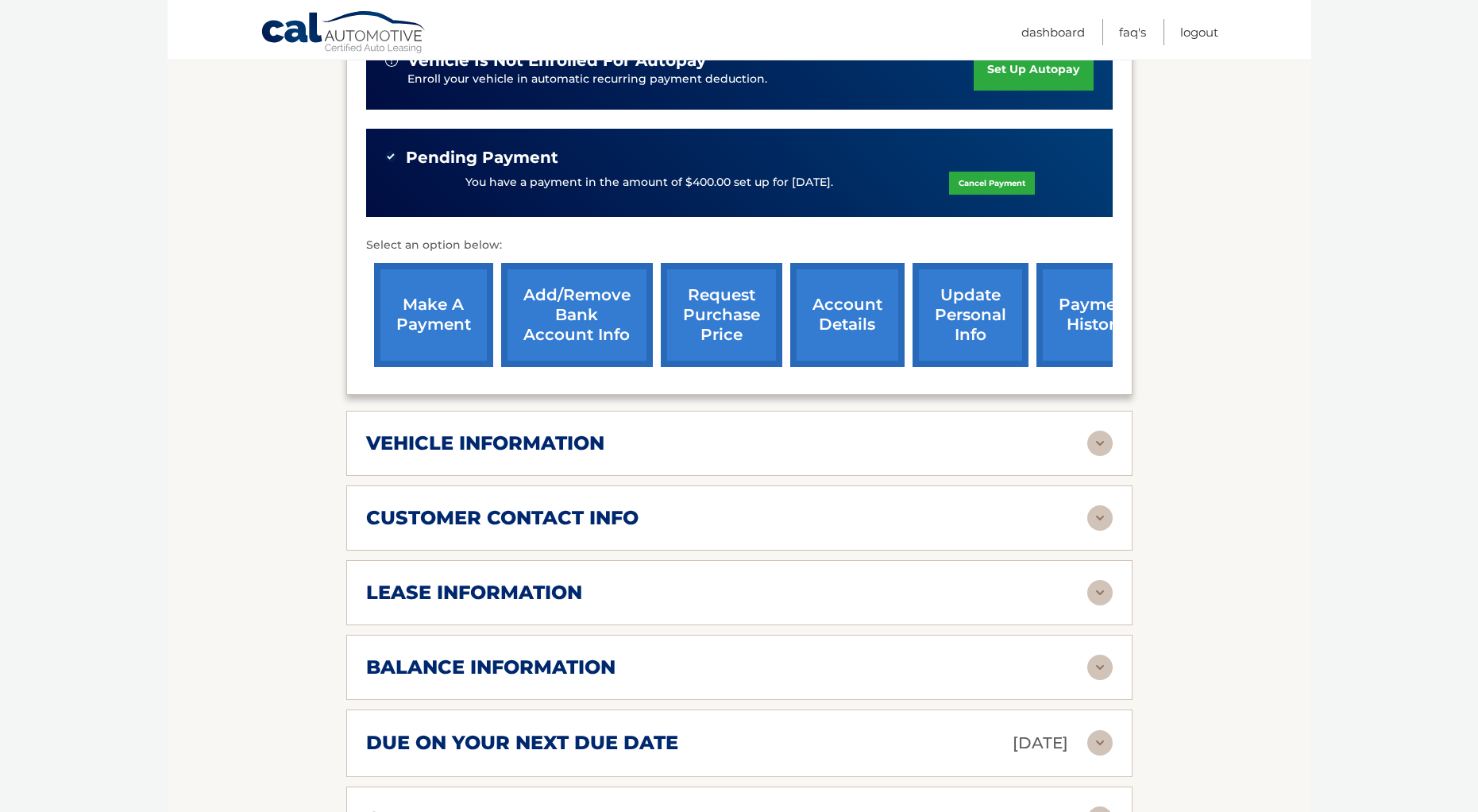
scroll to position [473, 0]
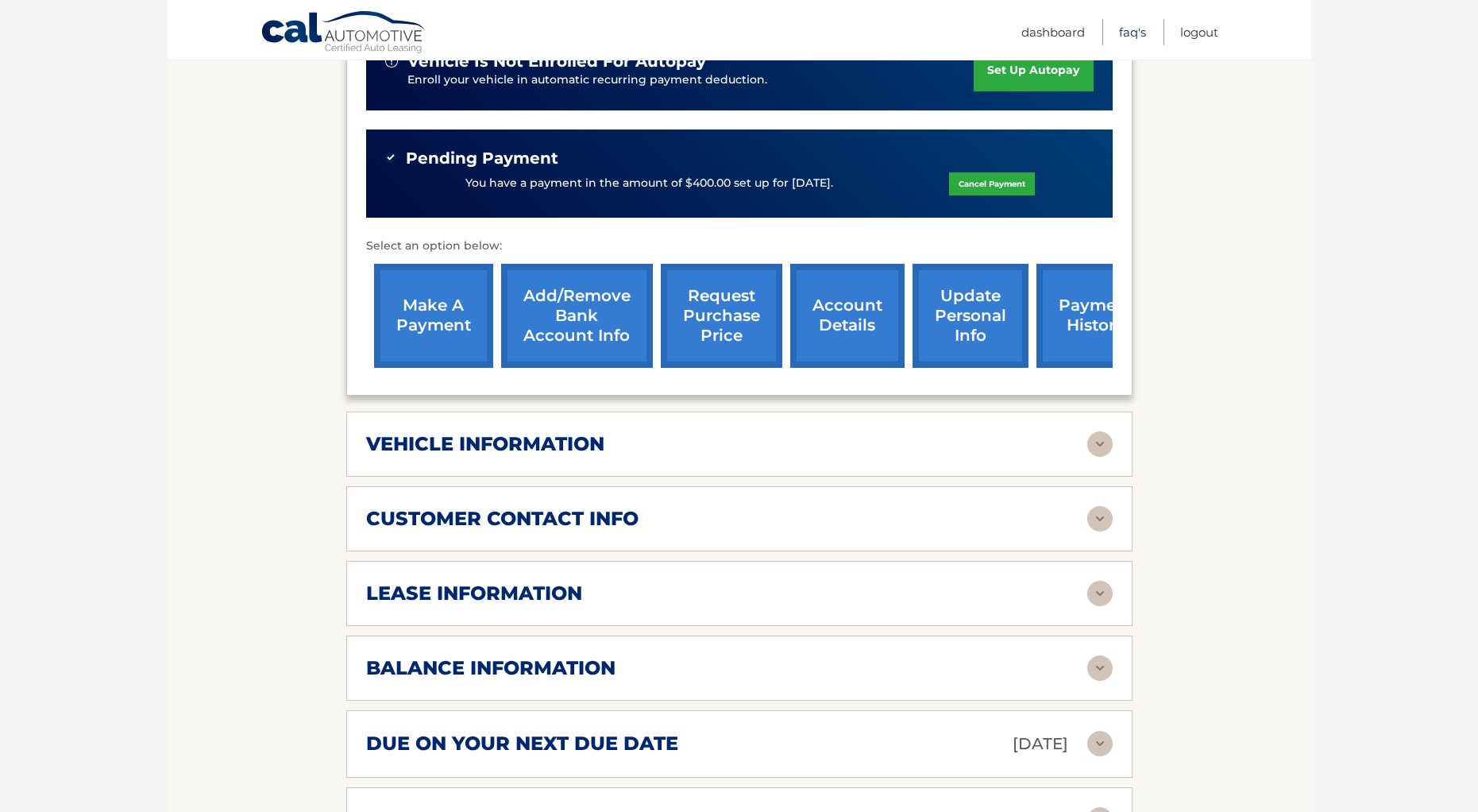
click at [1125, 33] on link "FAQ's" at bounding box center [1132, 32] width 27 height 27
